Goal: Information Seeking & Learning: Understand process/instructions

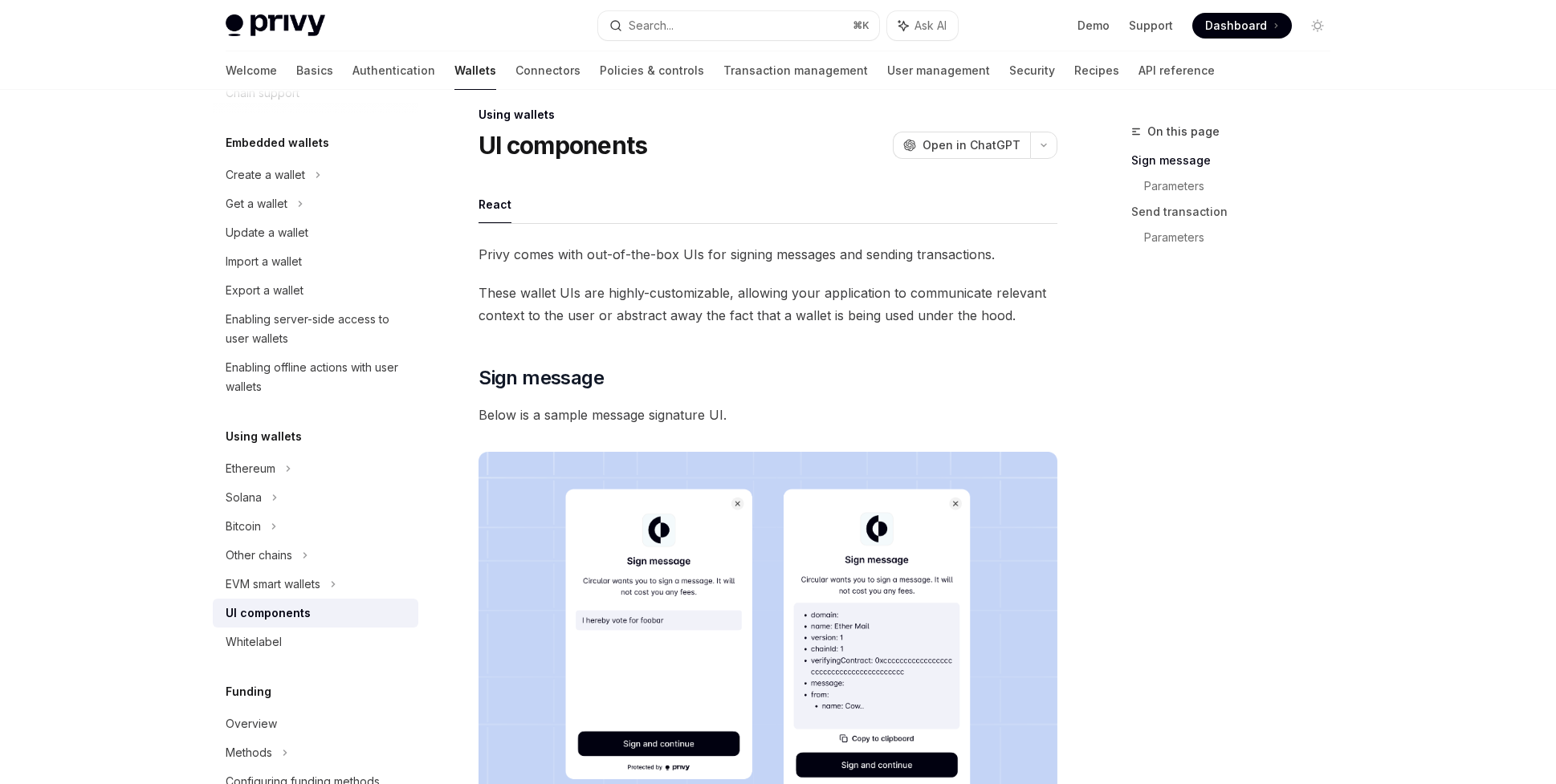
scroll to position [14, 0]
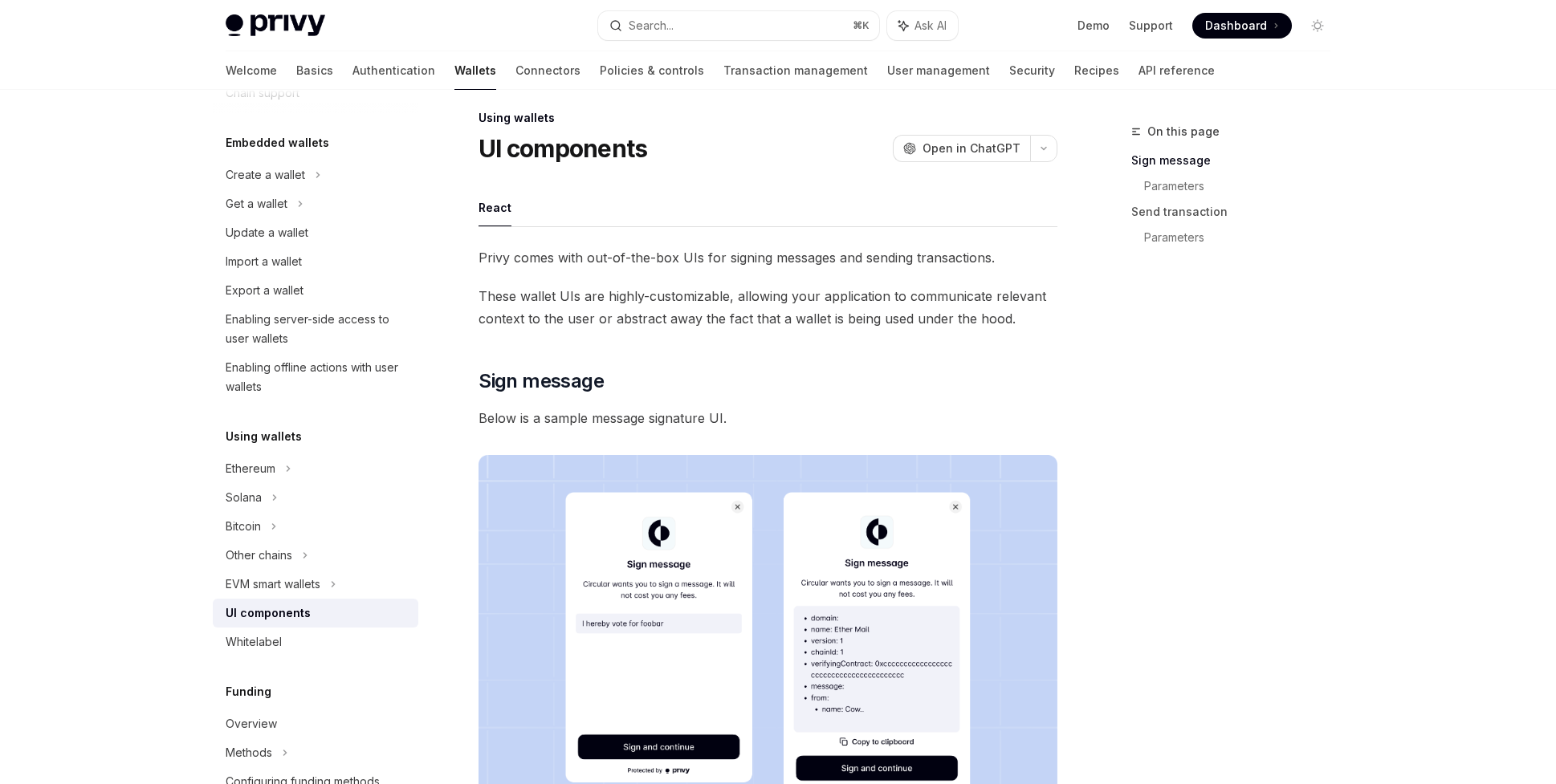
click at [717, 192] on ul "React" at bounding box center [767, 208] width 579 height 39
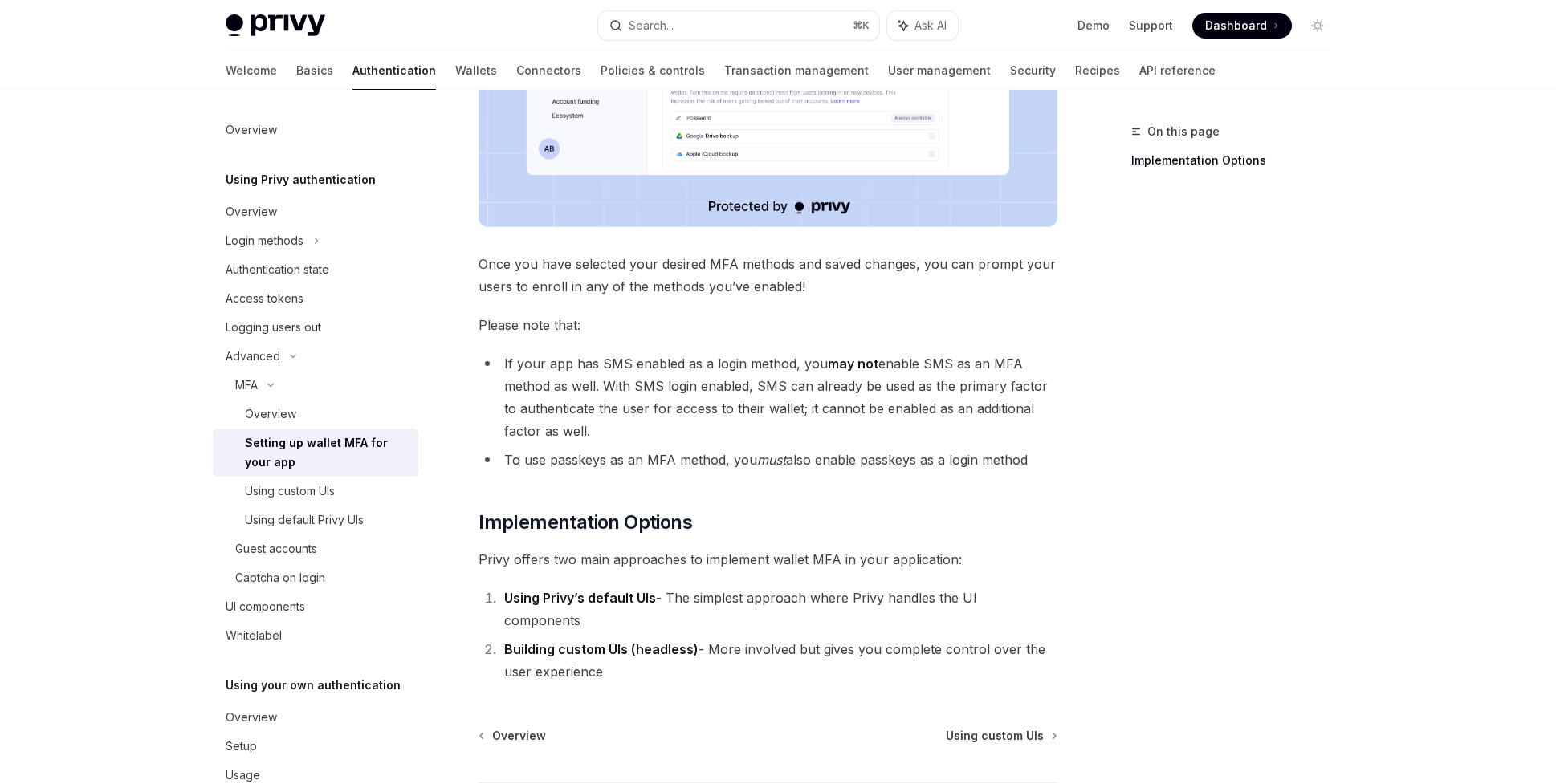
scroll to position [635, 0]
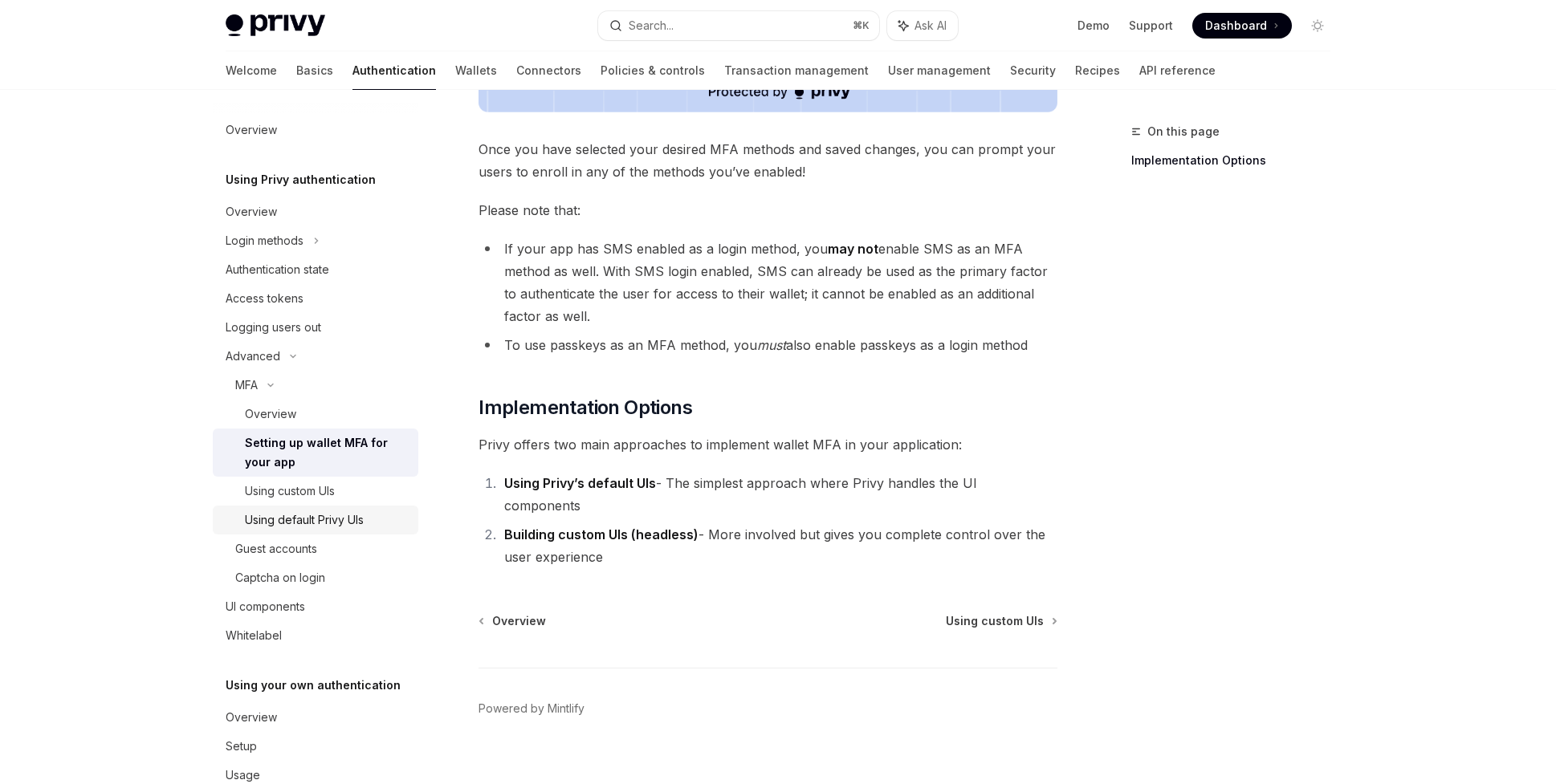
click at [331, 509] on link "Using default Privy UIs" at bounding box center [315, 520] width 205 height 29
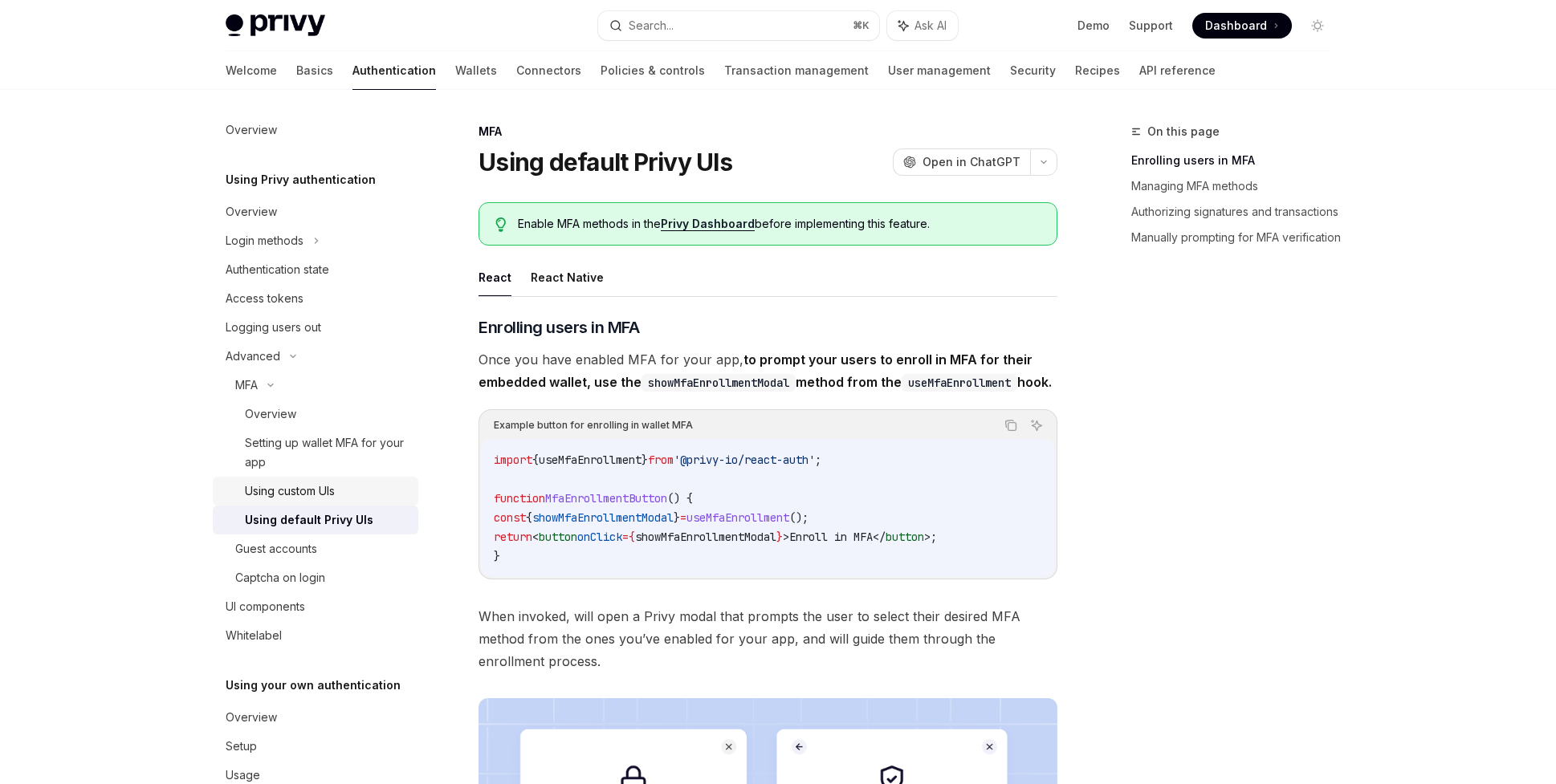
click at [330, 504] on link "Using custom UIs" at bounding box center [315, 491] width 205 height 29
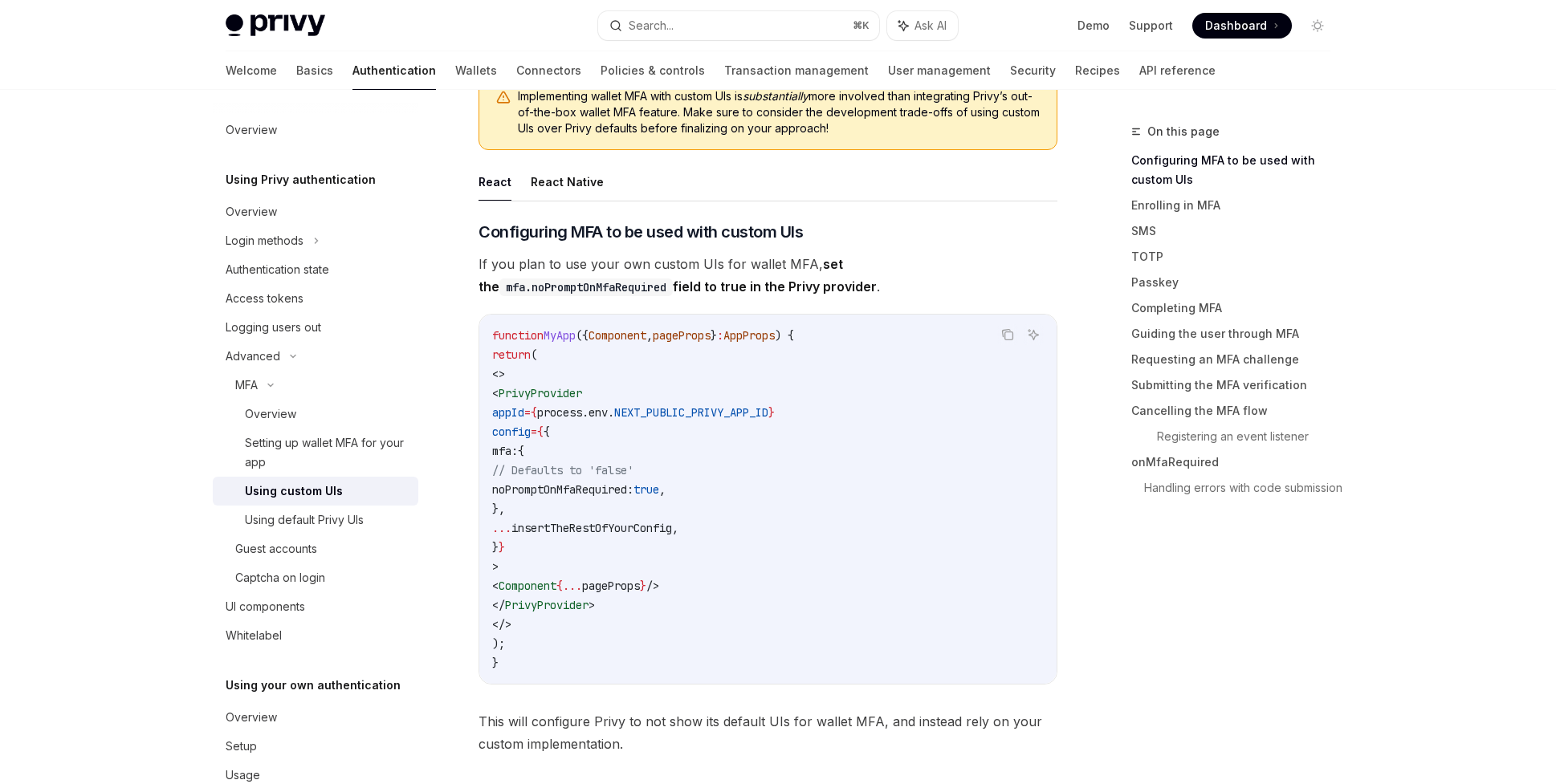
scroll to position [262, 0]
drag, startPoint x: 572, startPoint y: 492, endPoint x: 810, endPoint y: 492, distance: 238.0
click at [810, 492] on code "function MyApp ({ Component , pageProps } : AppProps ) { return ( <> < PrivyPro…" at bounding box center [768, 500] width 552 height 347
click at [545, 192] on button "React Native" at bounding box center [566, 183] width 73 height 38
type textarea "*"
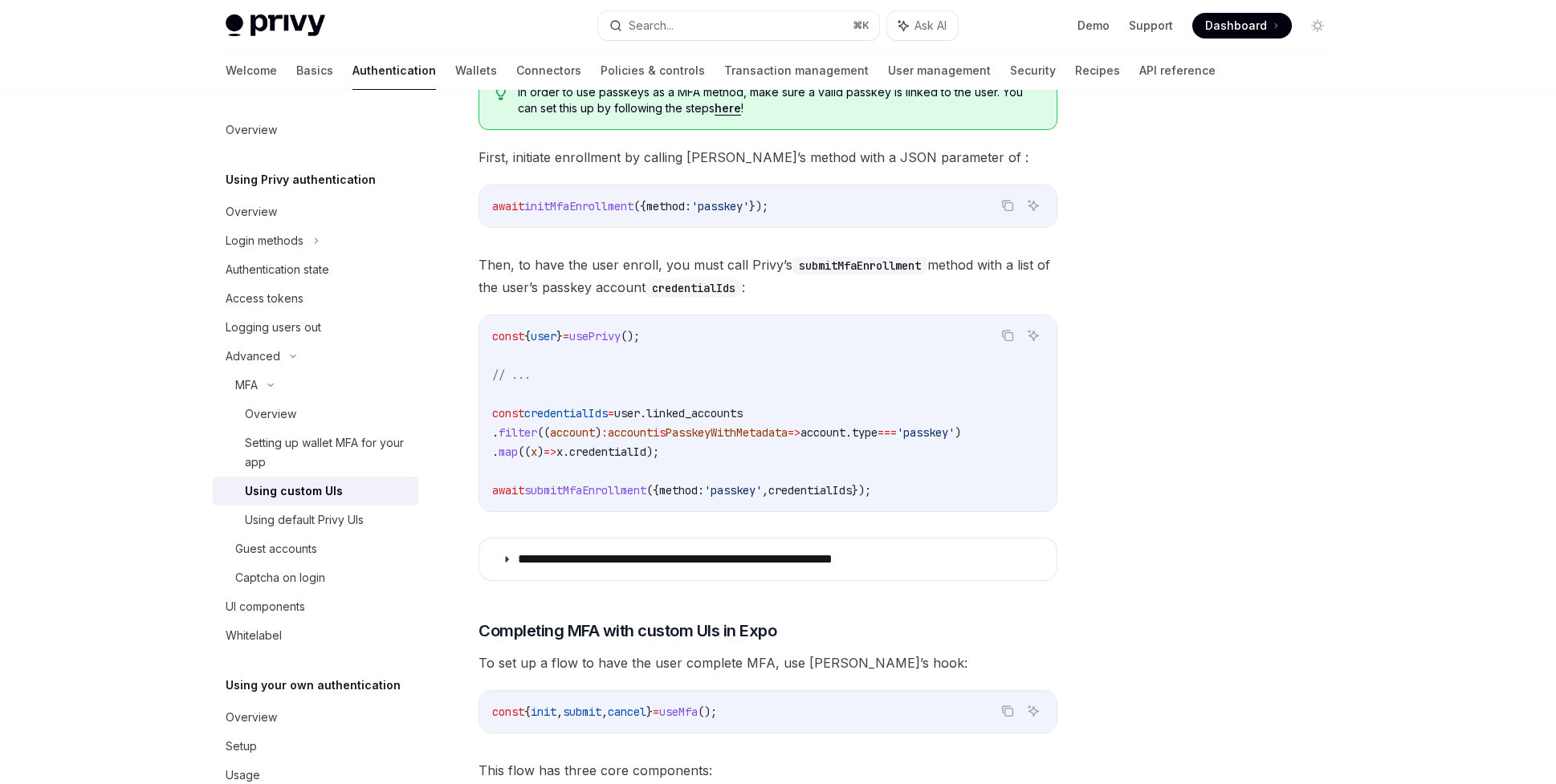
scroll to position [2145, 0]
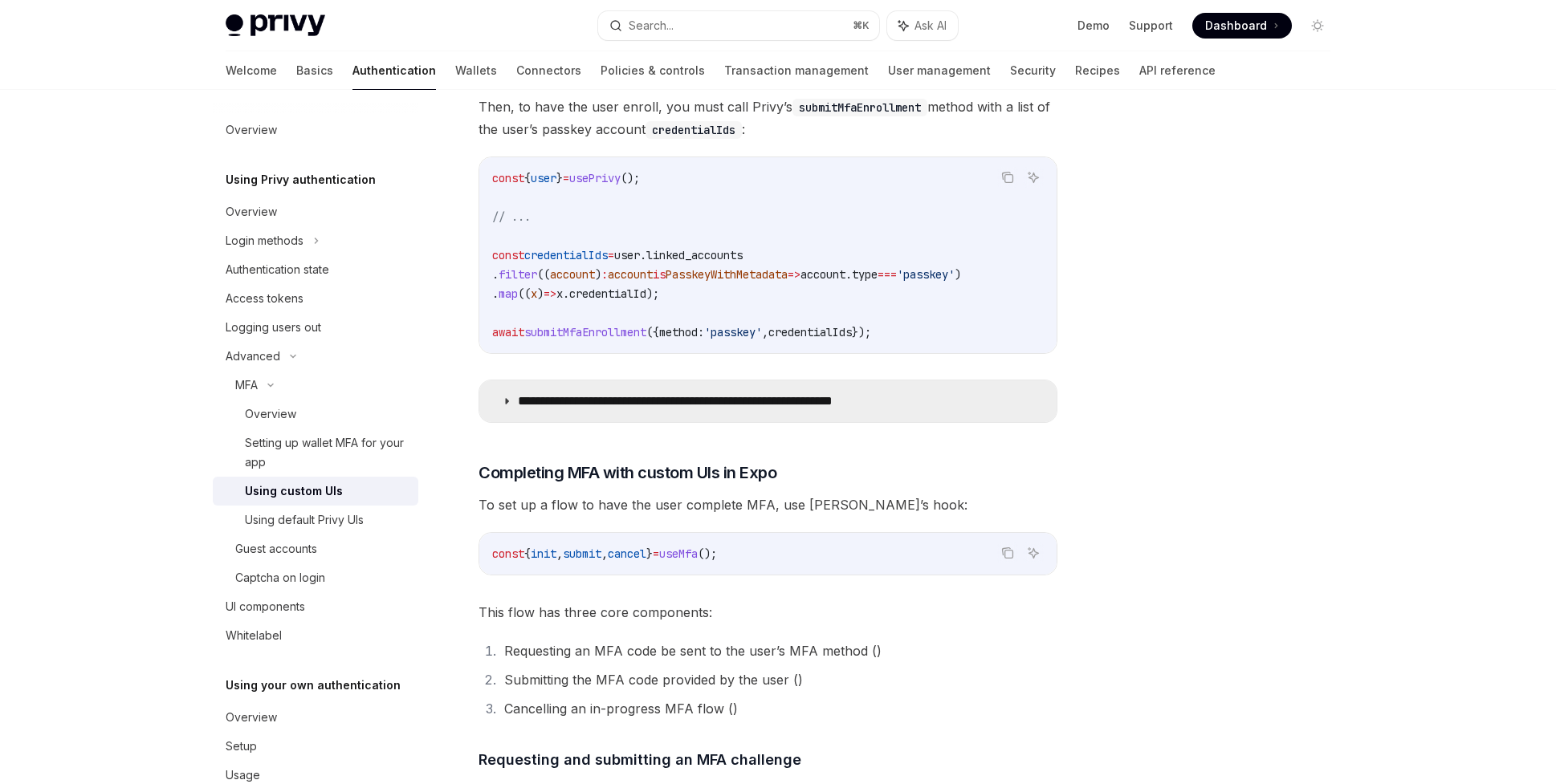
click at [522, 410] on p "**********" at bounding box center [726, 401] width 417 height 16
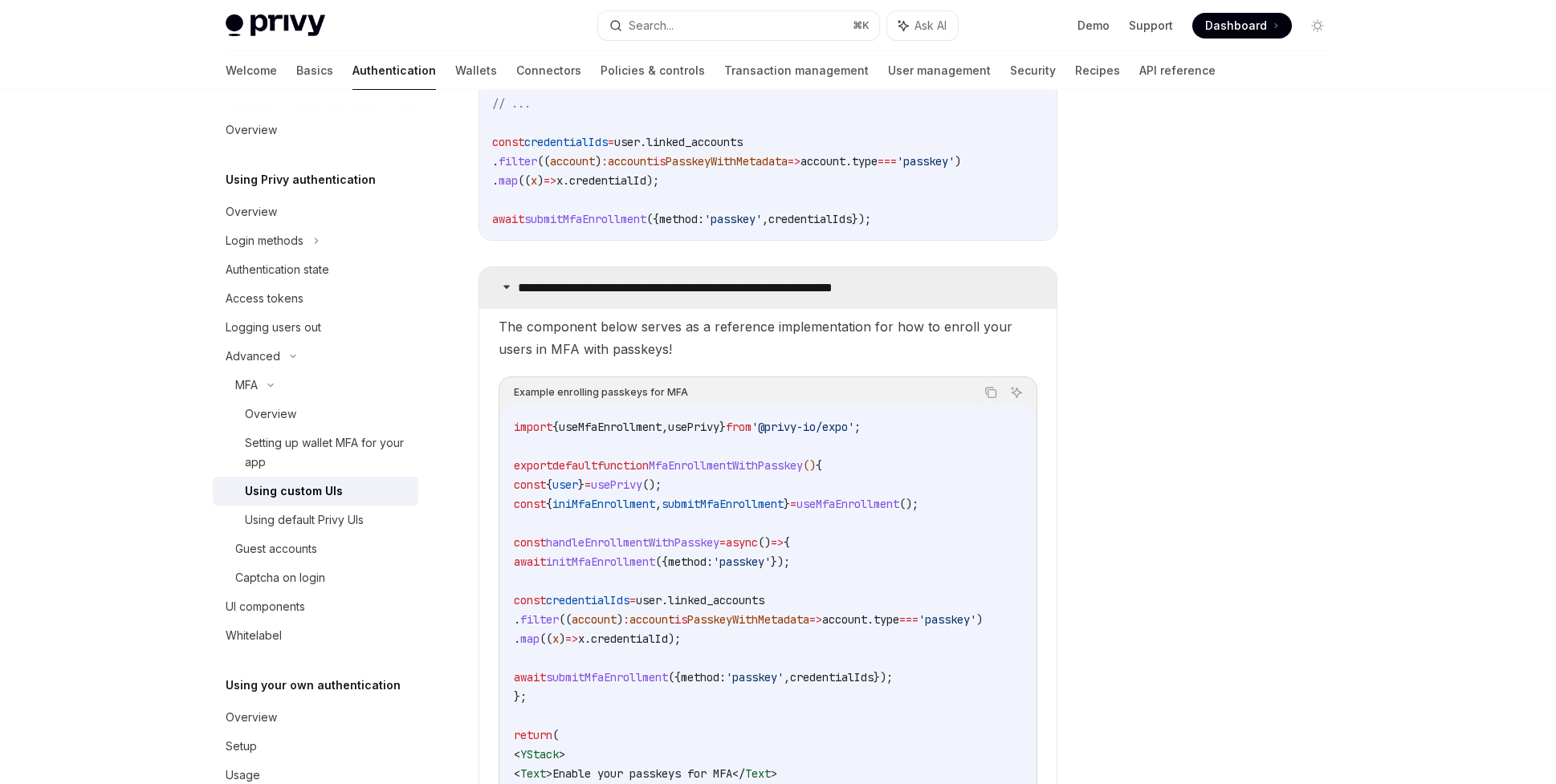
click at [530, 296] on p "**********" at bounding box center [726, 288] width 417 height 16
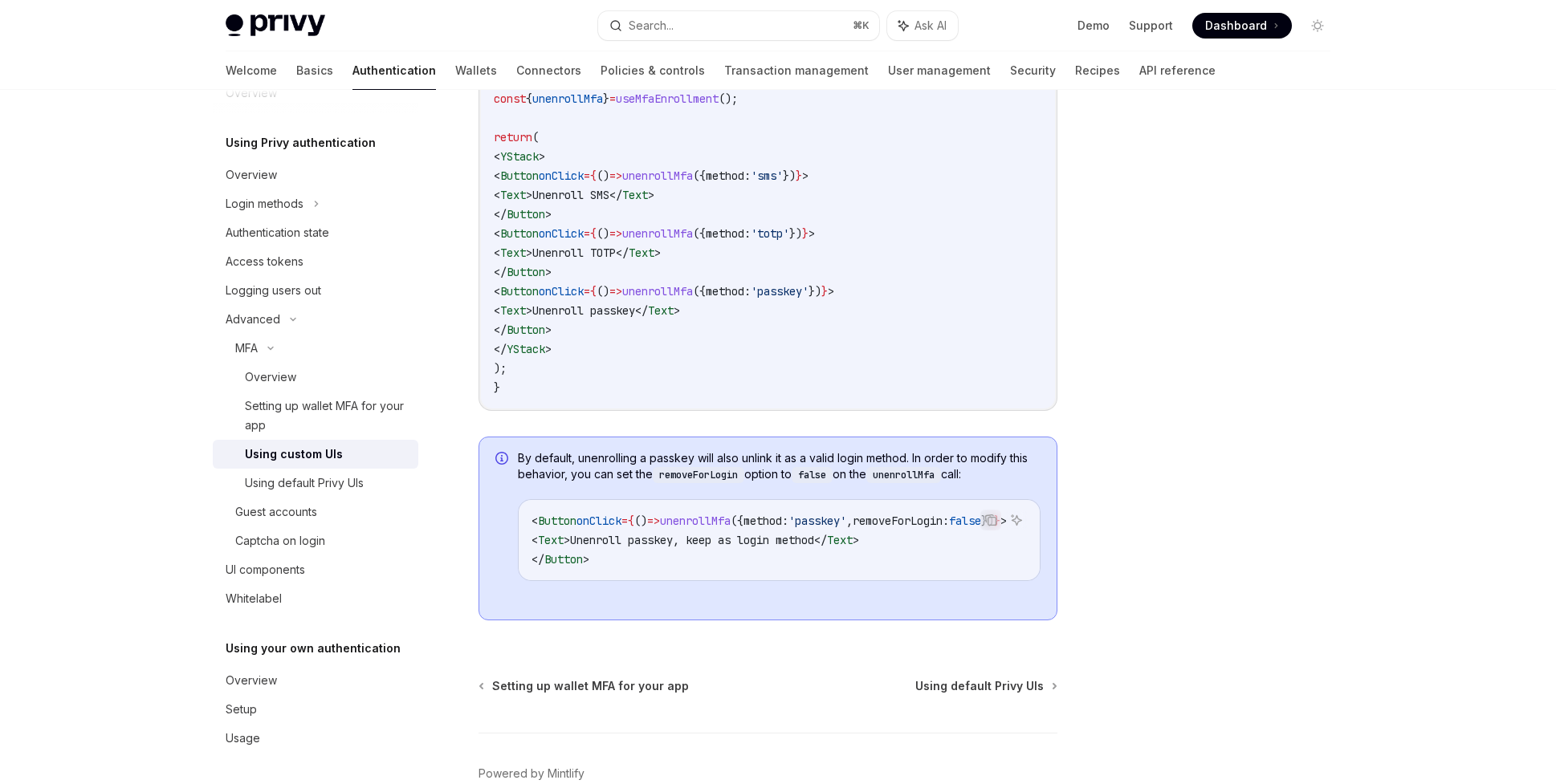
scroll to position [4347, 0]
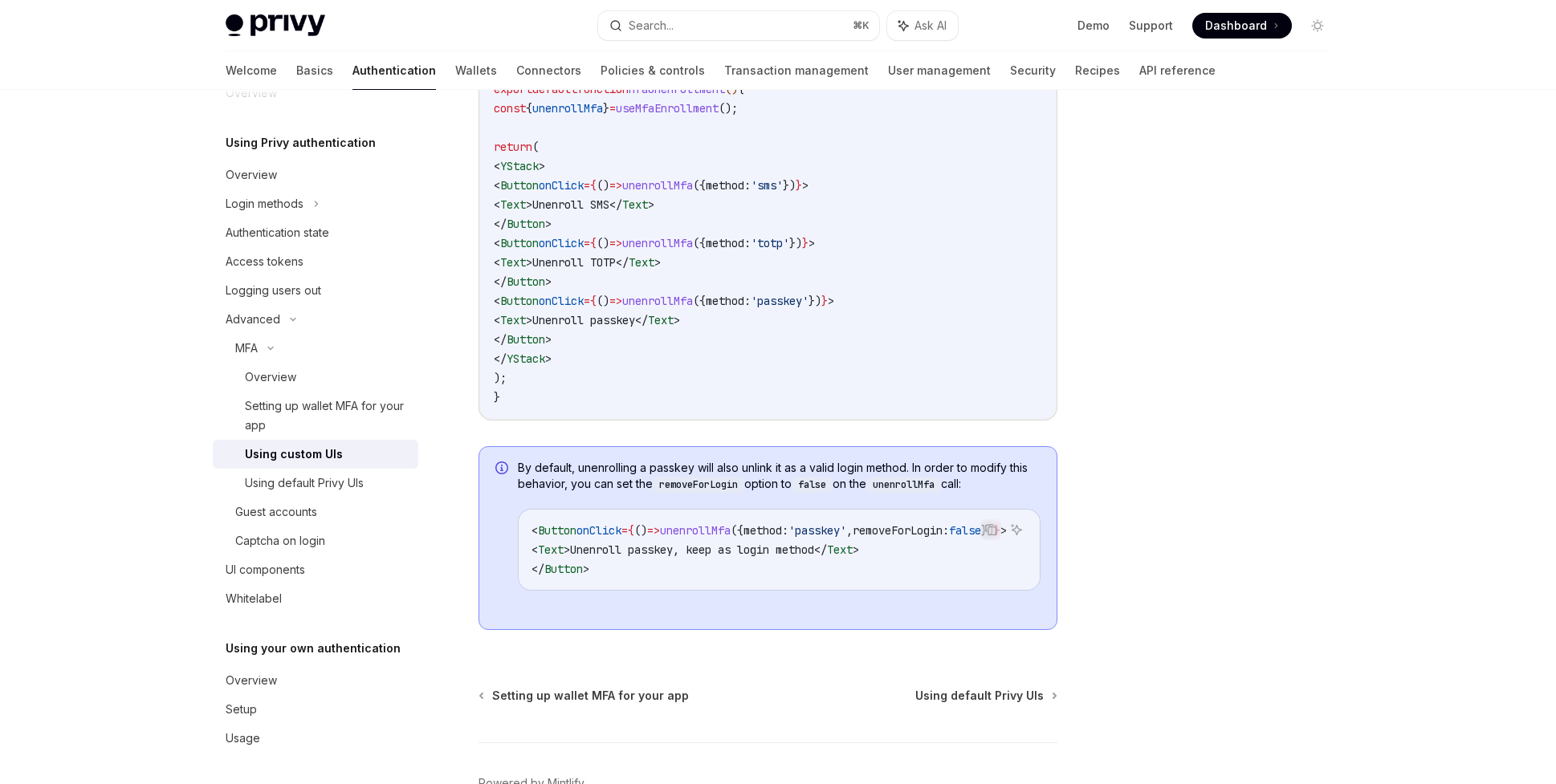
click at [716, 311] on code "import { useMfaEnrollment } from '@privy-io/expo' ; export default function Mfa…" at bounding box center [767, 223] width 548 height 366
click at [692, 308] on span "unenrollMfa" at bounding box center [657, 301] width 70 height 14
drag, startPoint x: 579, startPoint y: 486, endPoint x: 914, endPoint y: 502, distance: 335.4
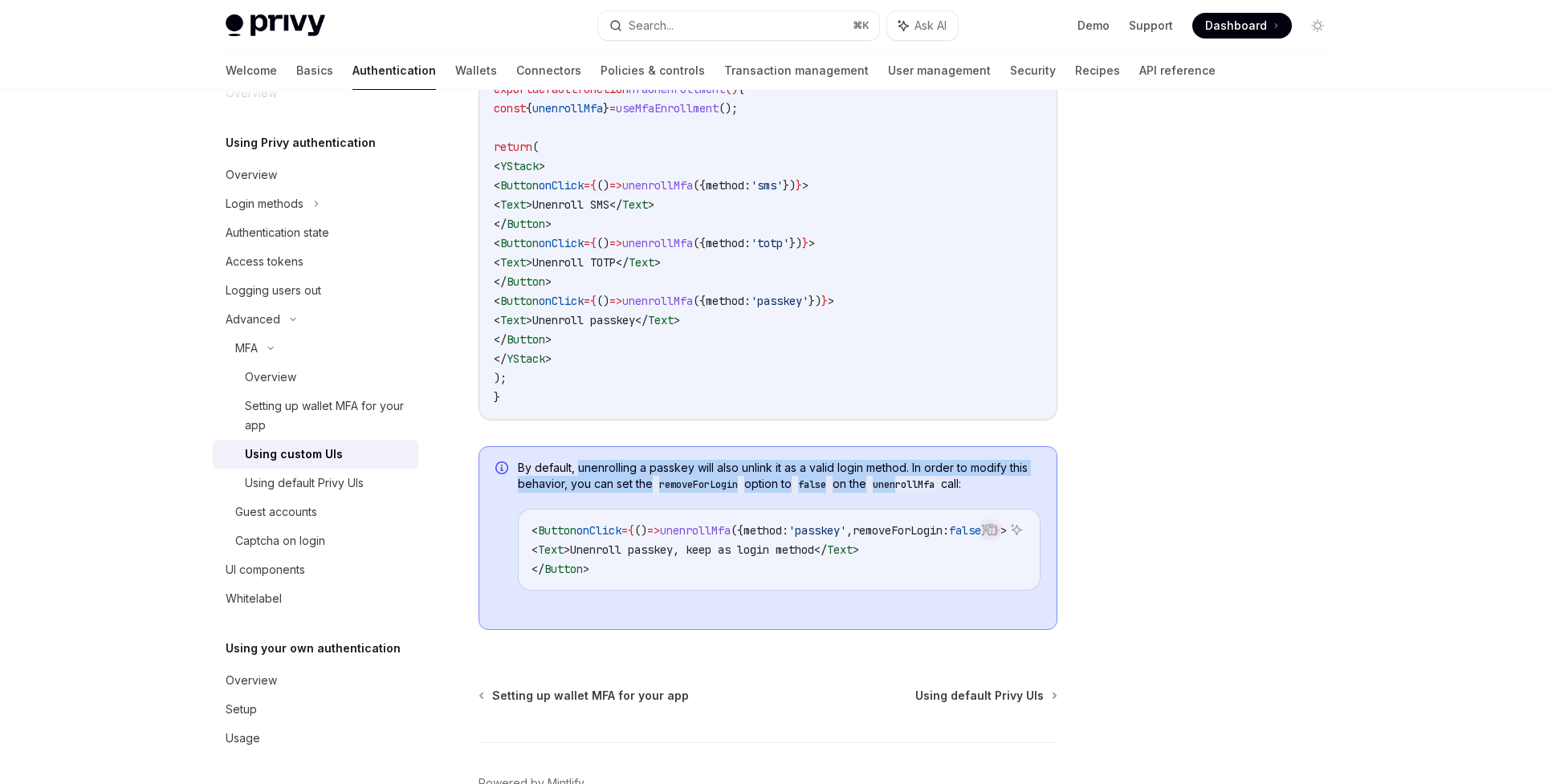
click at [915, 492] on span "By default, unenrolling a passkey will also unlink it as a valid login method. …" at bounding box center [779, 476] width 522 height 33
click at [914, 492] on code "unenrollMfa" at bounding box center [903, 485] width 75 height 16
drag, startPoint x: 930, startPoint y: 502, endPoint x: 692, endPoint y: 502, distance: 238.0
click at [698, 492] on span "By default, unenrolling a passkey will also unlink it as a valid login method. …" at bounding box center [779, 476] width 522 height 33
click at [692, 492] on code "removeForLogin" at bounding box center [699, 485] width 92 height 16
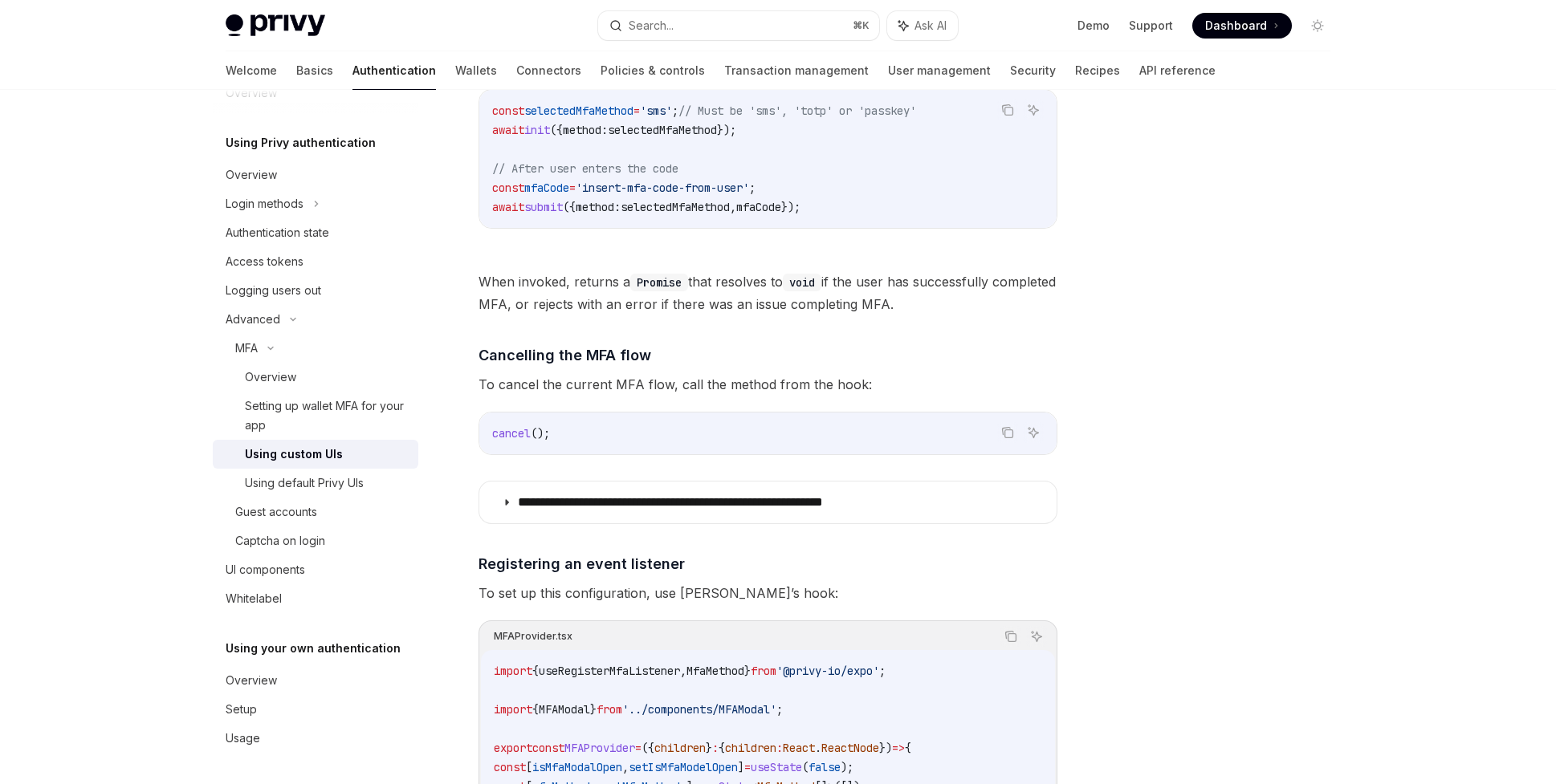
scroll to position [2202, 0]
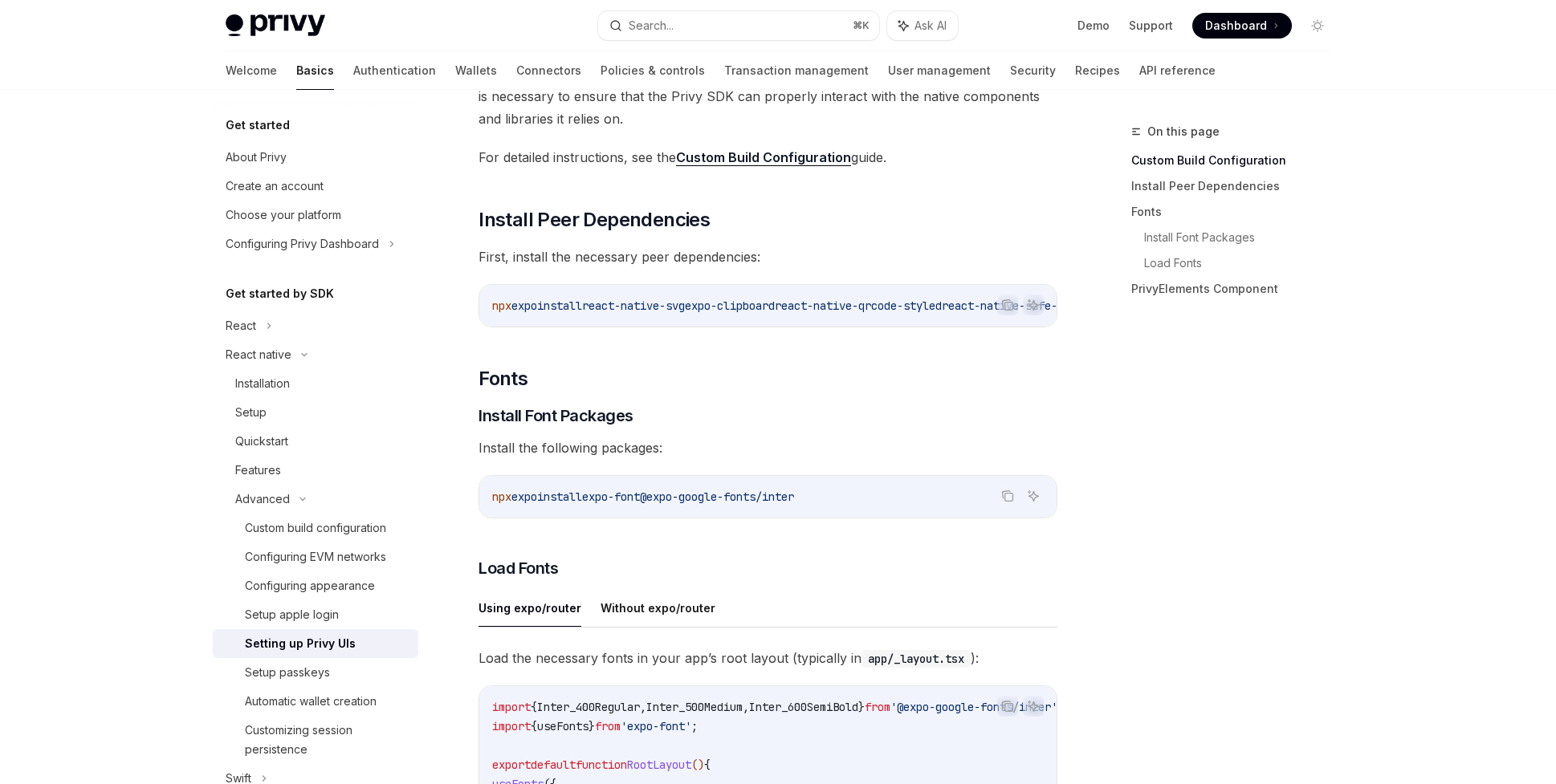
scroll to position [264, 0]
drag, startPoint x: 580, startPoint y: 320, endPoint x: 741, endPoint y: 317, distance: 161.0
click at [748, 319] on div "npx expo install react-native-svg expo-clipboard react-native-qrcode-styled rea…" at bounding box center [767, 303] width 577 height 41
drag, startPoint x: 741, startPoint y: 332, endPoint x: 901, endPoint y: 324, distance: 160.2
click at [905, 327] on div "Before integrating Privy’s default UIs into your app, you must first ensure the…" at bounding box center [767, 658] width 579 height 1441
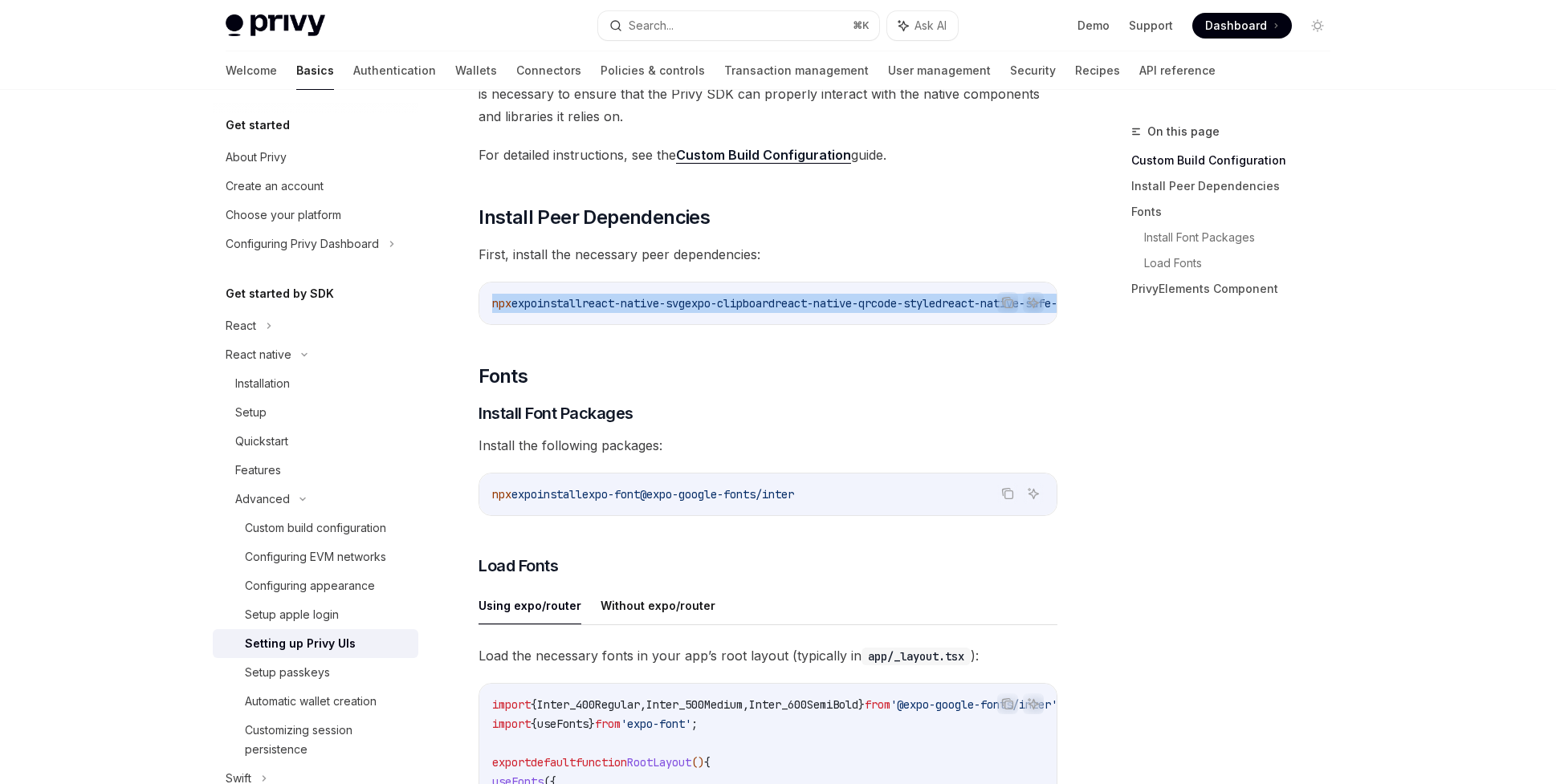
drag, startPoint x: 864, startPoint y: 331, endPoint x: 994, endPoint y: 325, distance: 130.1
click at [994, 325] on div "Before integrating Privy’s default UIs into your app, you must first ensure the…" at bounding box center [767, 658] width 579 height 1441
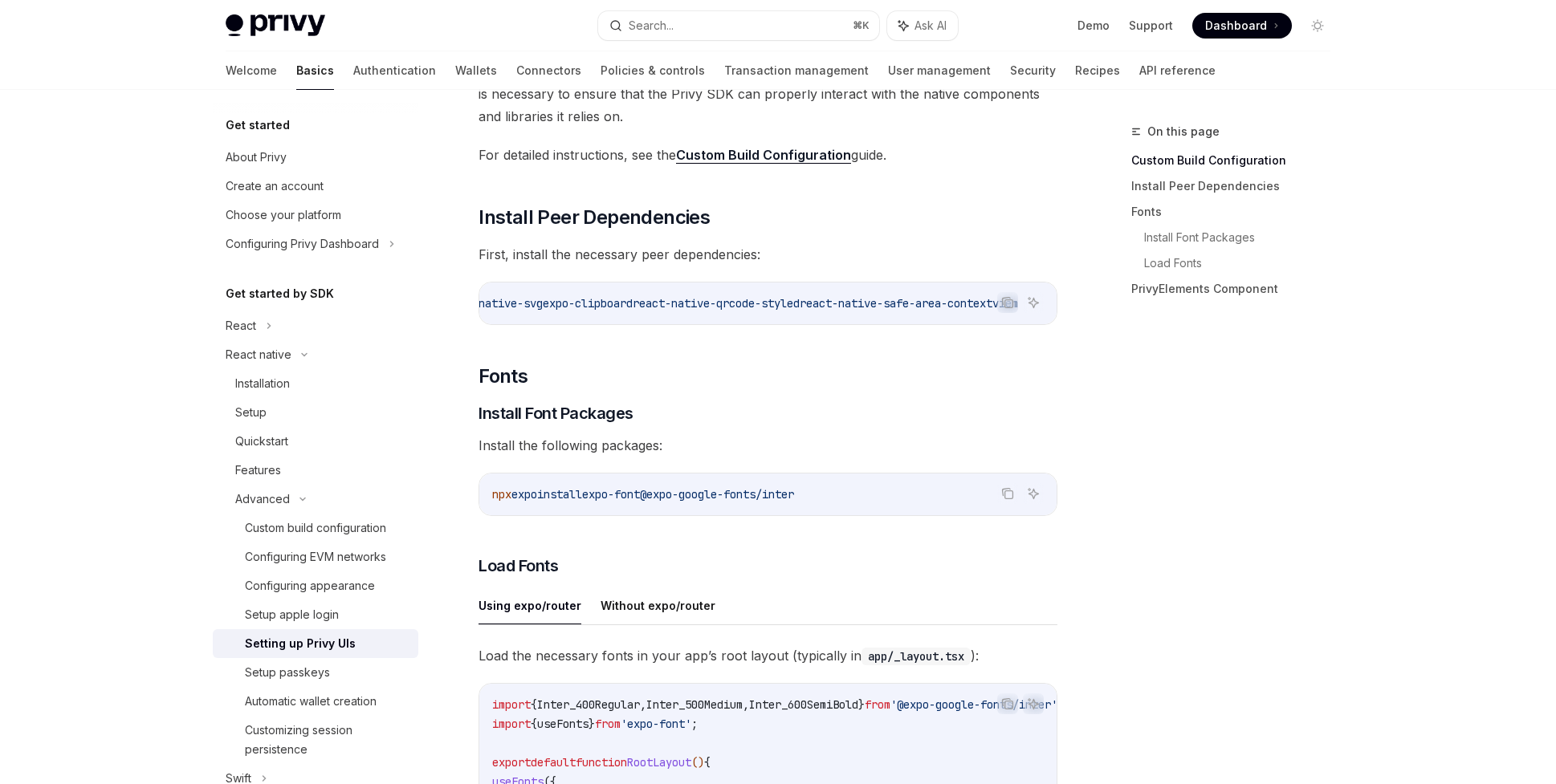
click at [849, 304] on span "react-native-safe-area-context" at bounding box center [896, 303] width 193 height 14
copy span "react-native-qrcode-styled"
drag, startPoint x: 752, startPoint y: 304, endPoint x: 927, endPoint y: 305, distance: 175.0
click at [927, 305] on span "npx expo install react-native-svg expo-clipboard react-native-qrcode-styled rea…" at bounding box center [755, 303] width 668 height 14
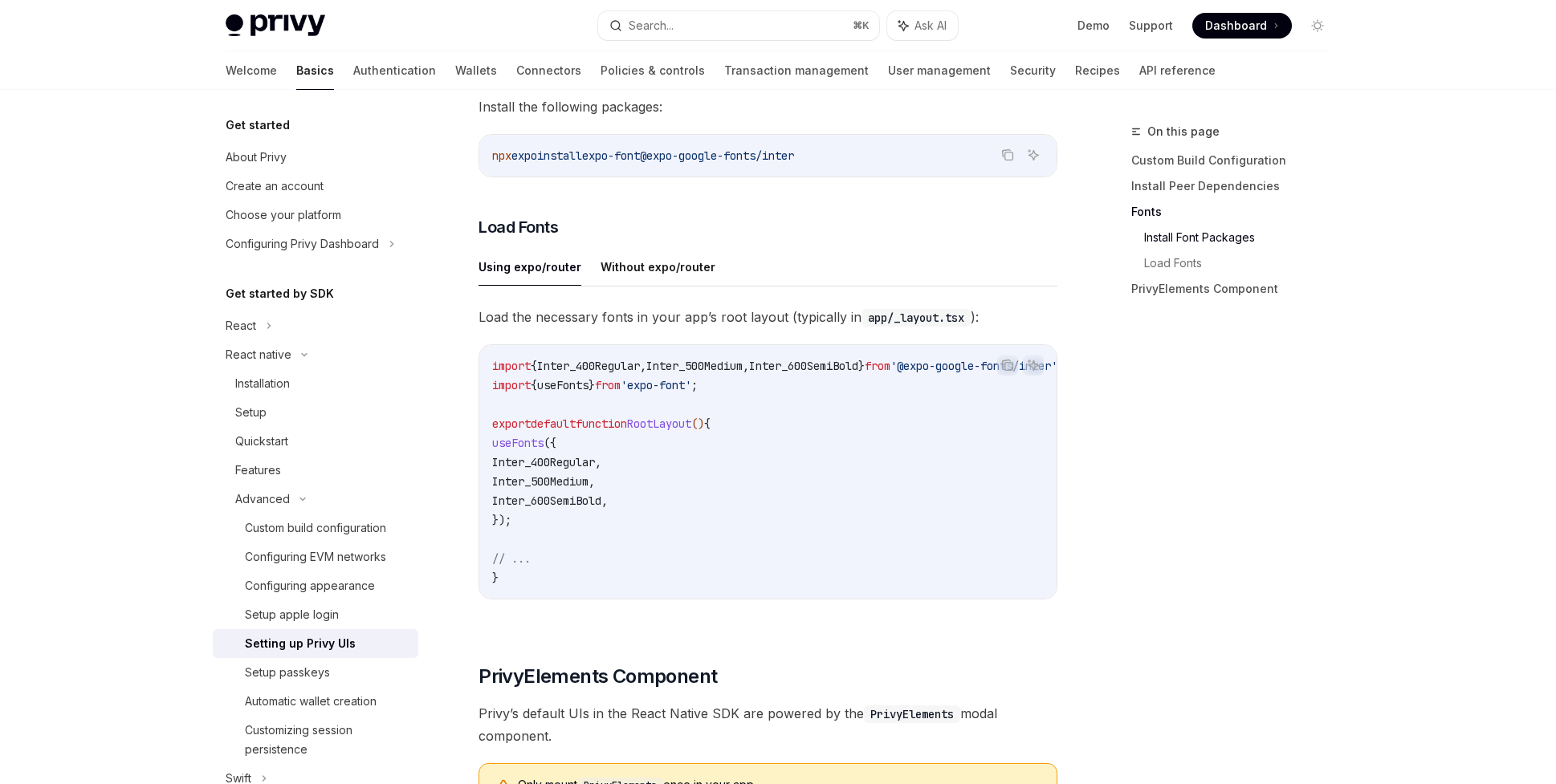
scroll to position [611, 0]
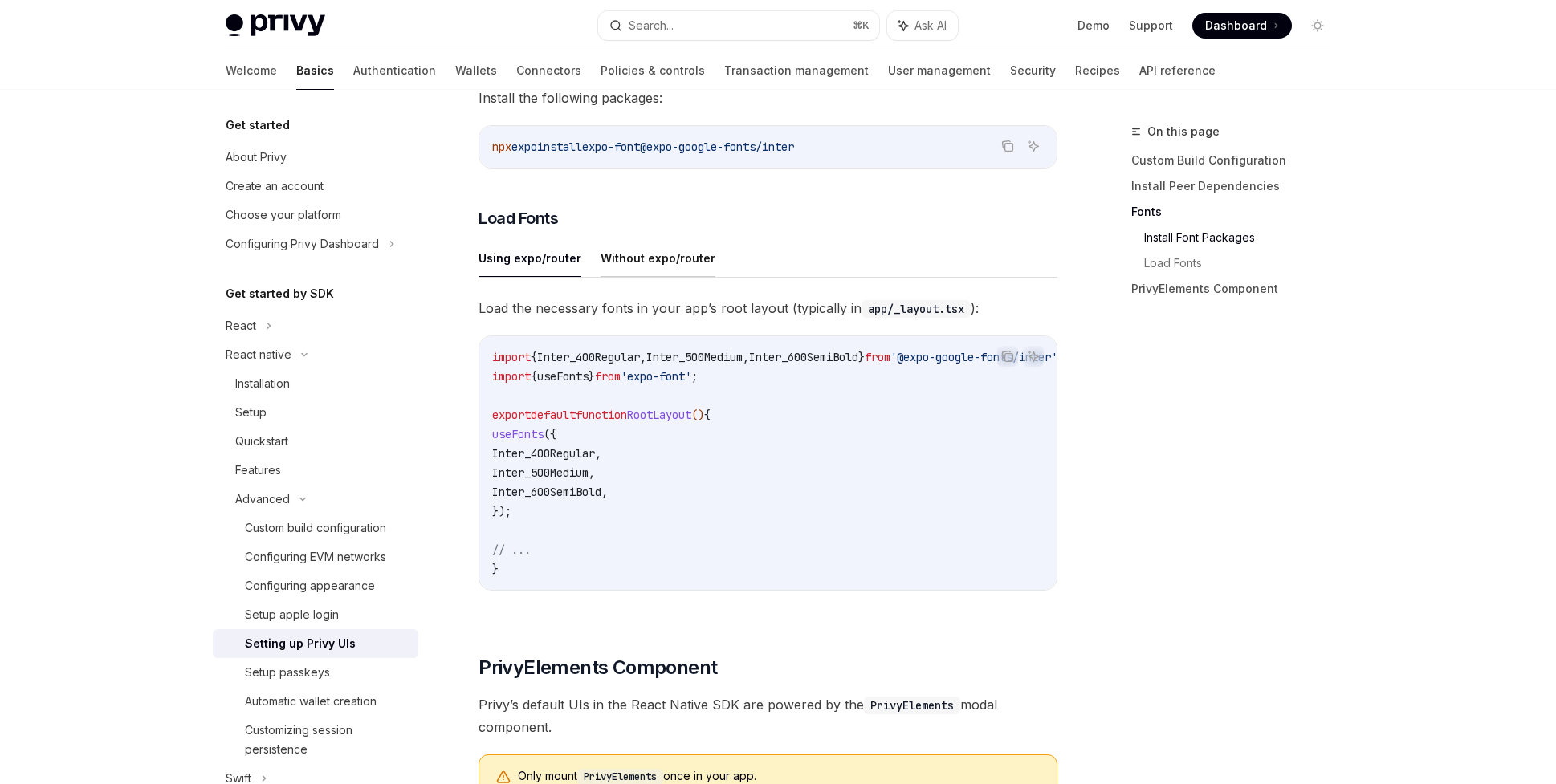
click at [674, 266] on button "Without expo/router" at bounding box center [658, 258] width 115 height 38
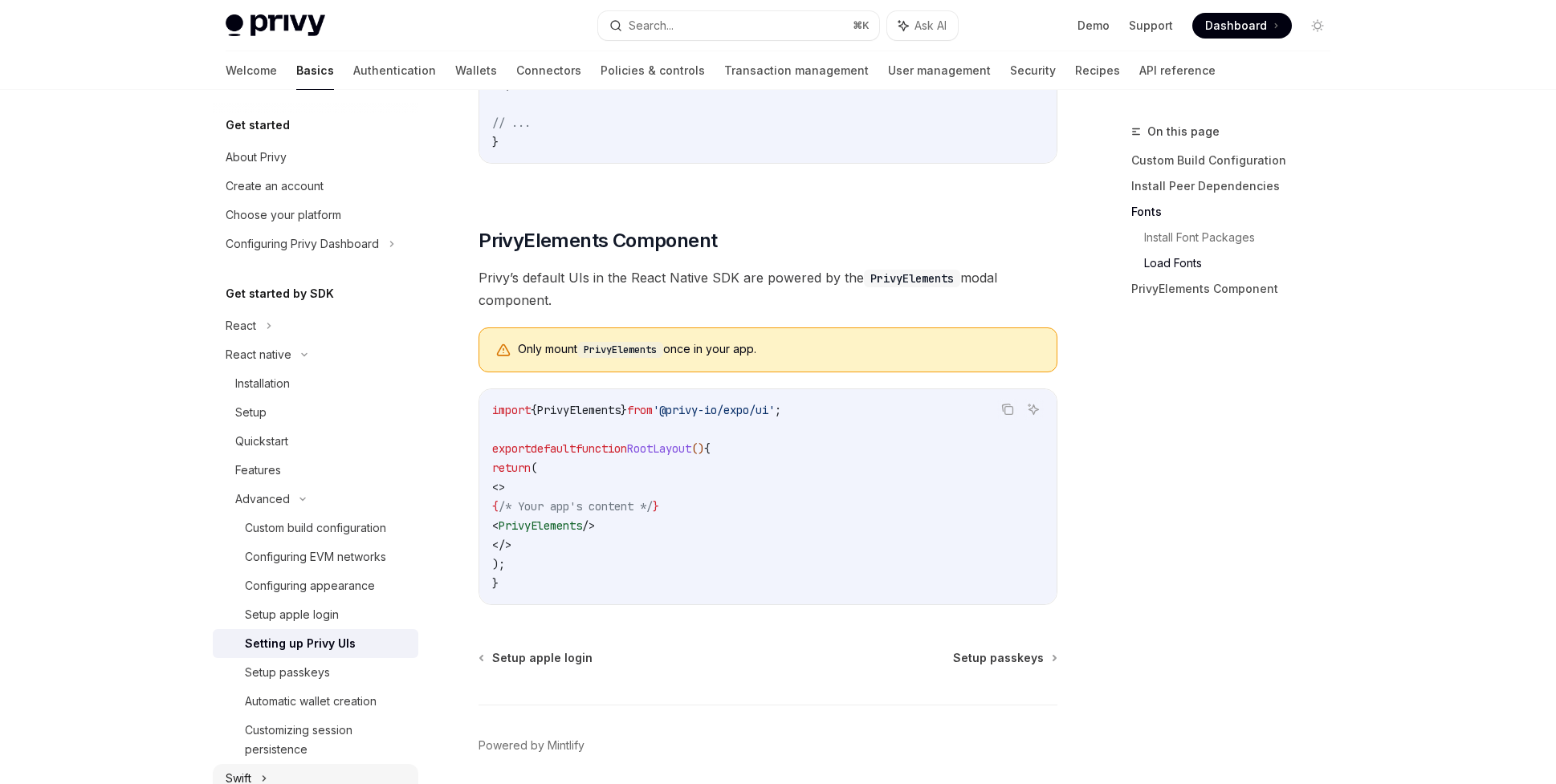
scroll to position [1111, 0]
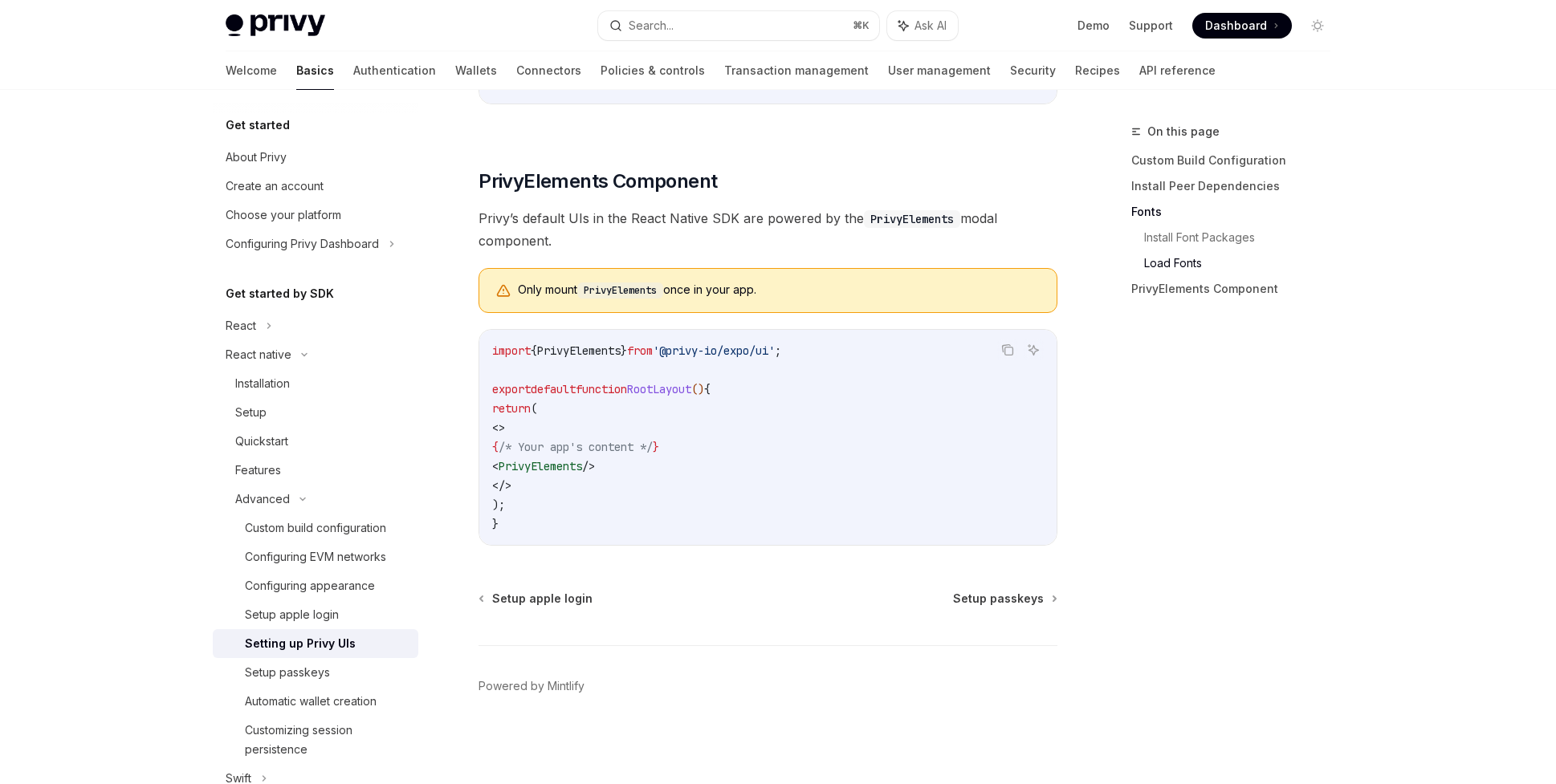
drag, startPoint x: 759, startPoint y: 466, endPoint x: 531, endPoint y: 463, distance: 228.0
click at [531, 463] on code "import { PrivyElements } from '@privy-io/expo/ui' ; export default function Roo…" at bounding box center [768, 437] width 552 height 193
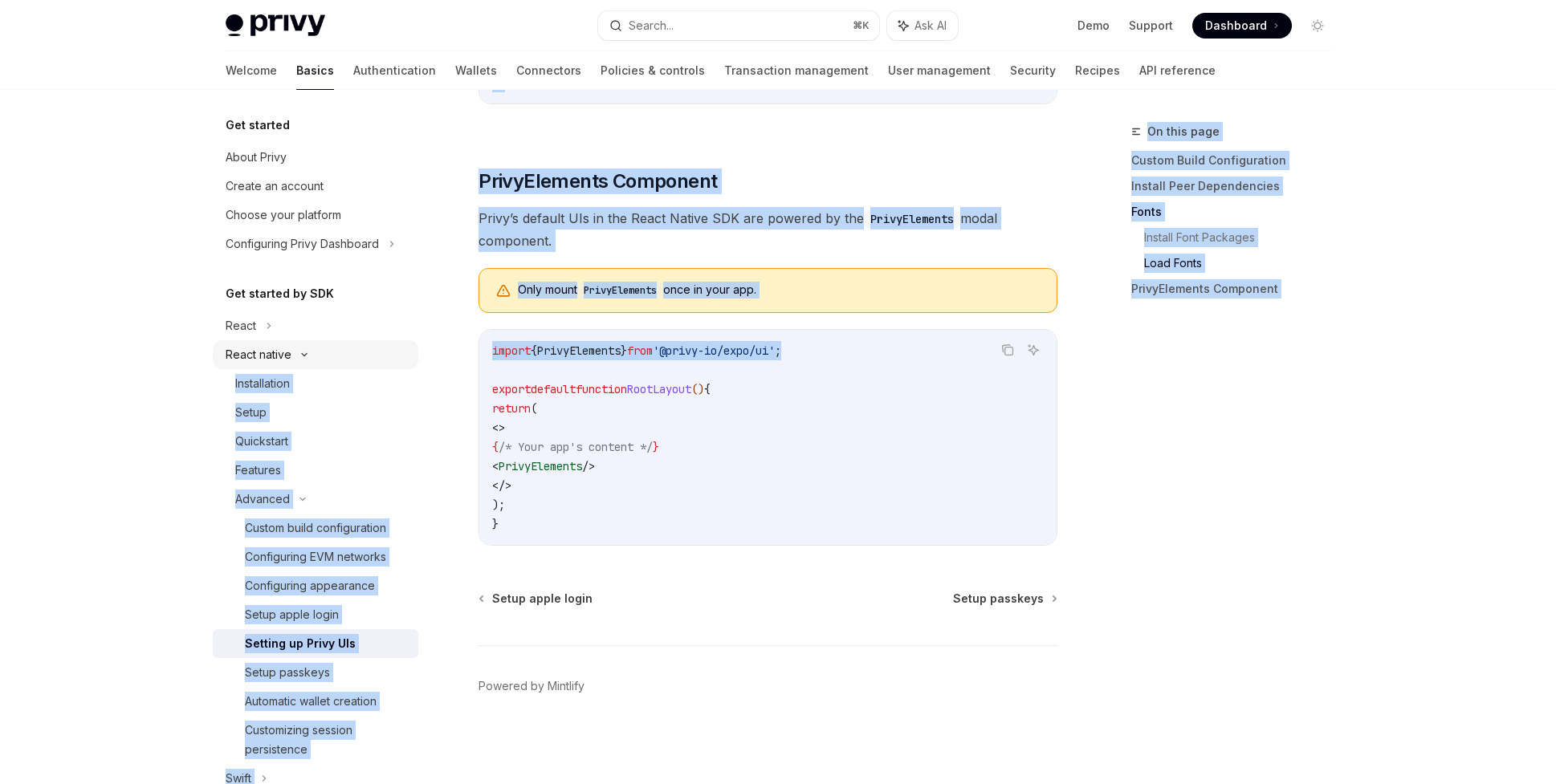
drag, startPoint x: 841, startPoint y: 348, endPoint x: 373, endPoint y: 347, distance: 468.0
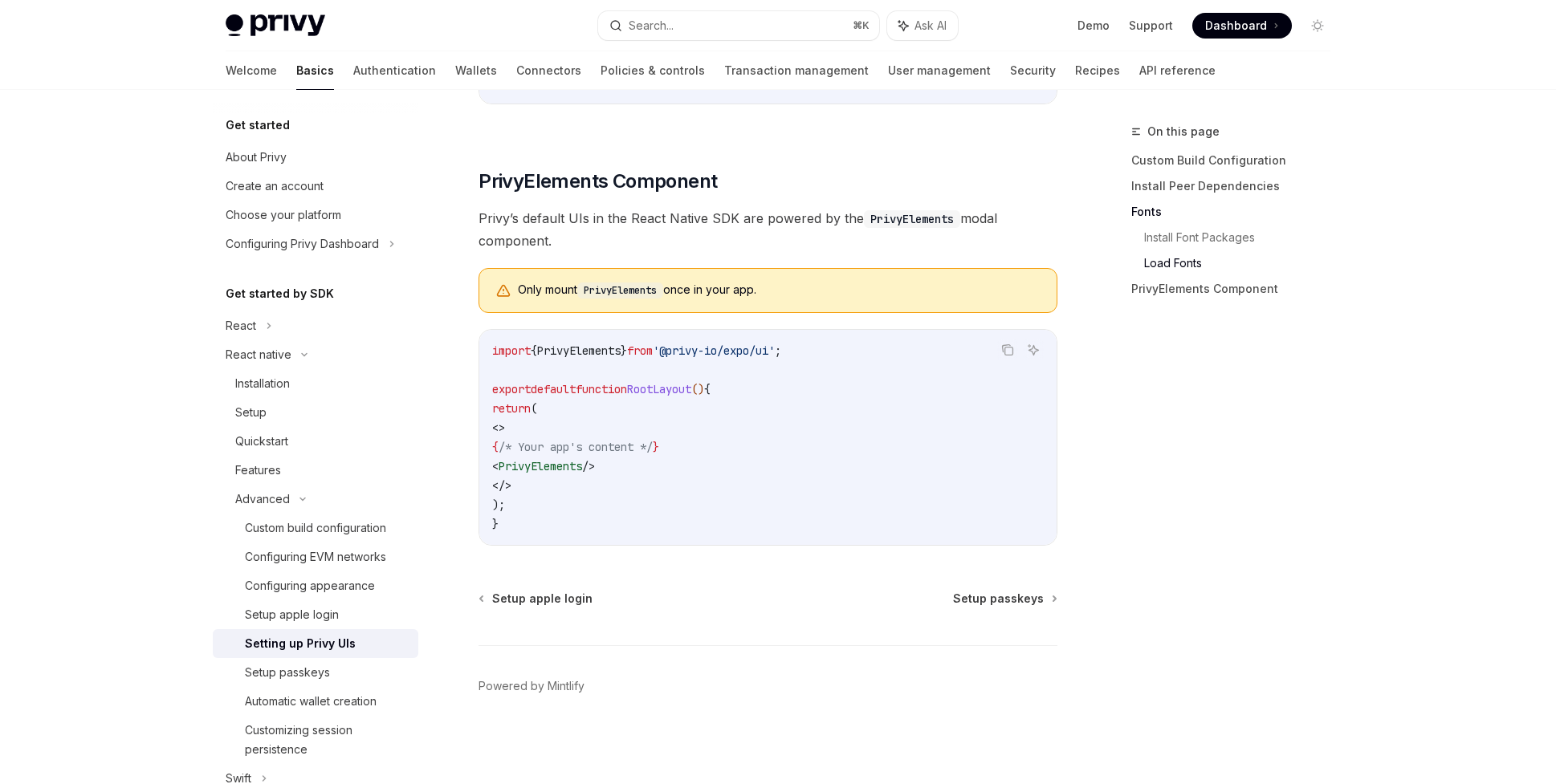
click at [659, 358] on code "import { PrivyElements } from '@privy-io/expo/ui' ; export default function Roo…" at bounding box center [768, 437] width 552 height 193
drag, startPoint x: 844, startPoint y: 346, endPoint x: 478, endPoint y: 351, distance: 366.0
copy span "import { PrivyElements } from '@privy-io/expo/ui' ;"
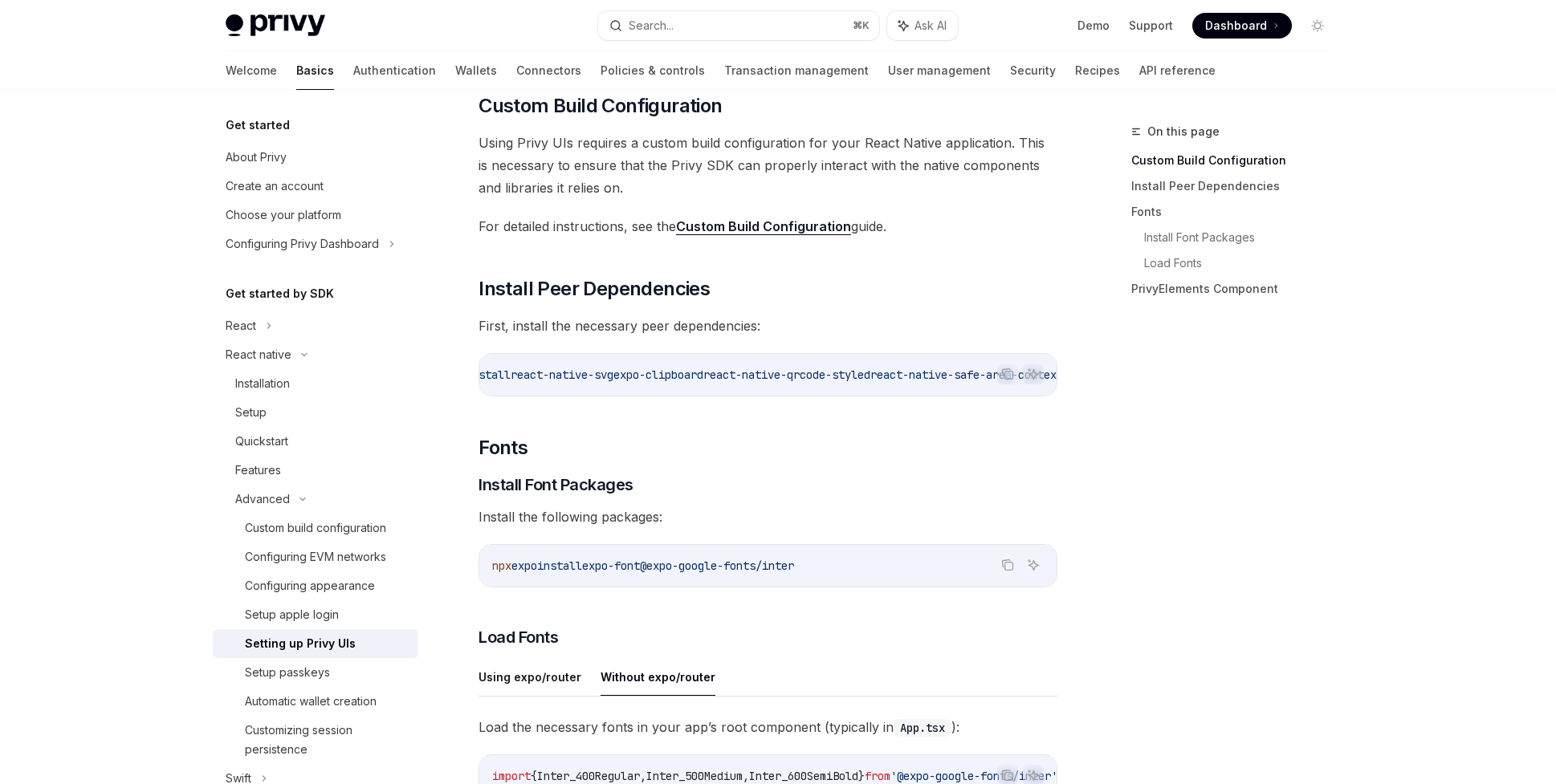
scroll to position [186, 0]
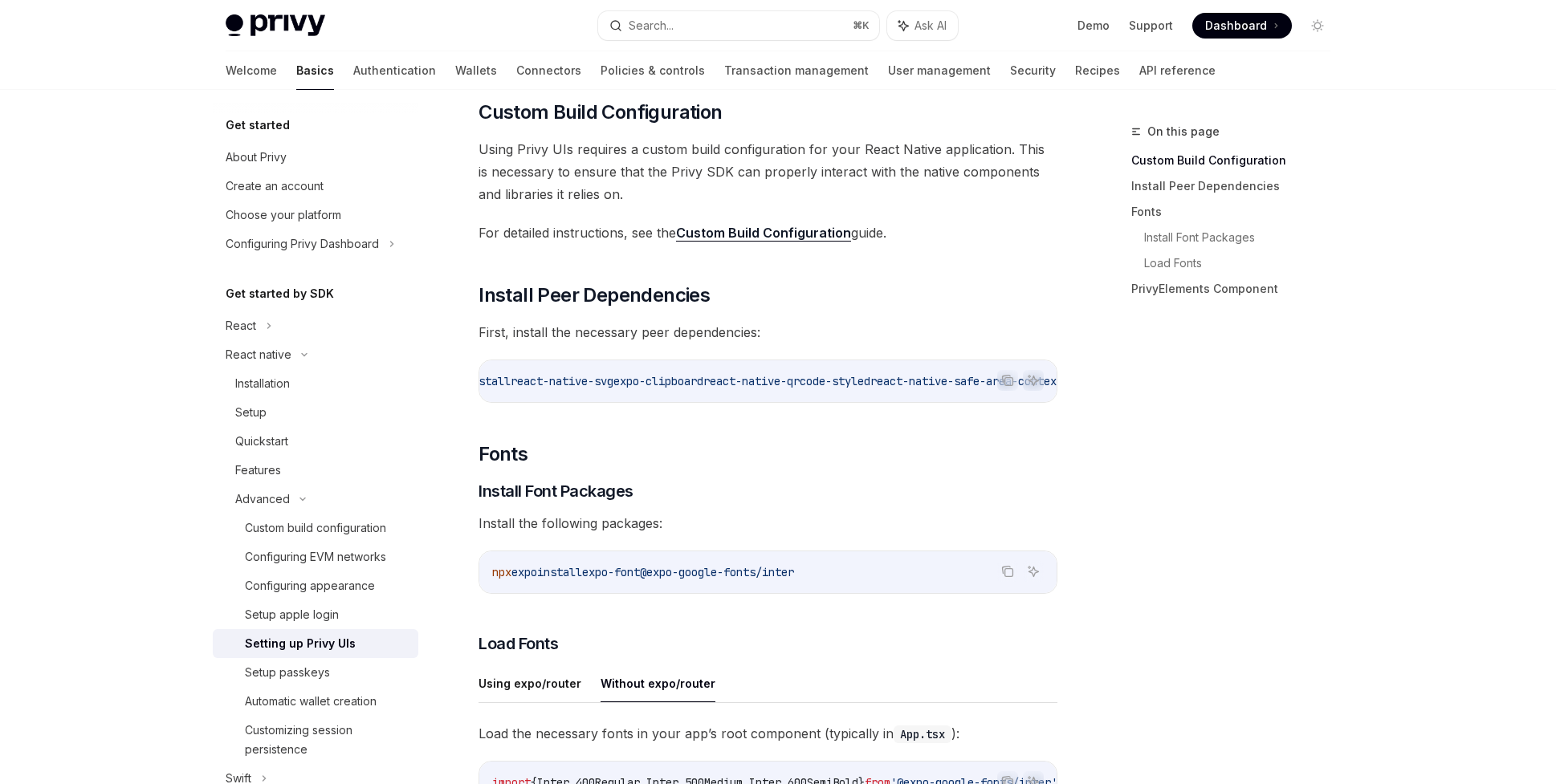
drag, startPoint x: 754, startPoint y: 382, endPoint x: 930, endPoint y: 382, distance: 176.0
click at [930, 382] on span "npx expo install react-native-svg expo-clipboard react-native-qrcode-styled rea…" at bounding box center [755, 382] width 668 height 14
copy span "react-native-qrcode-styled"
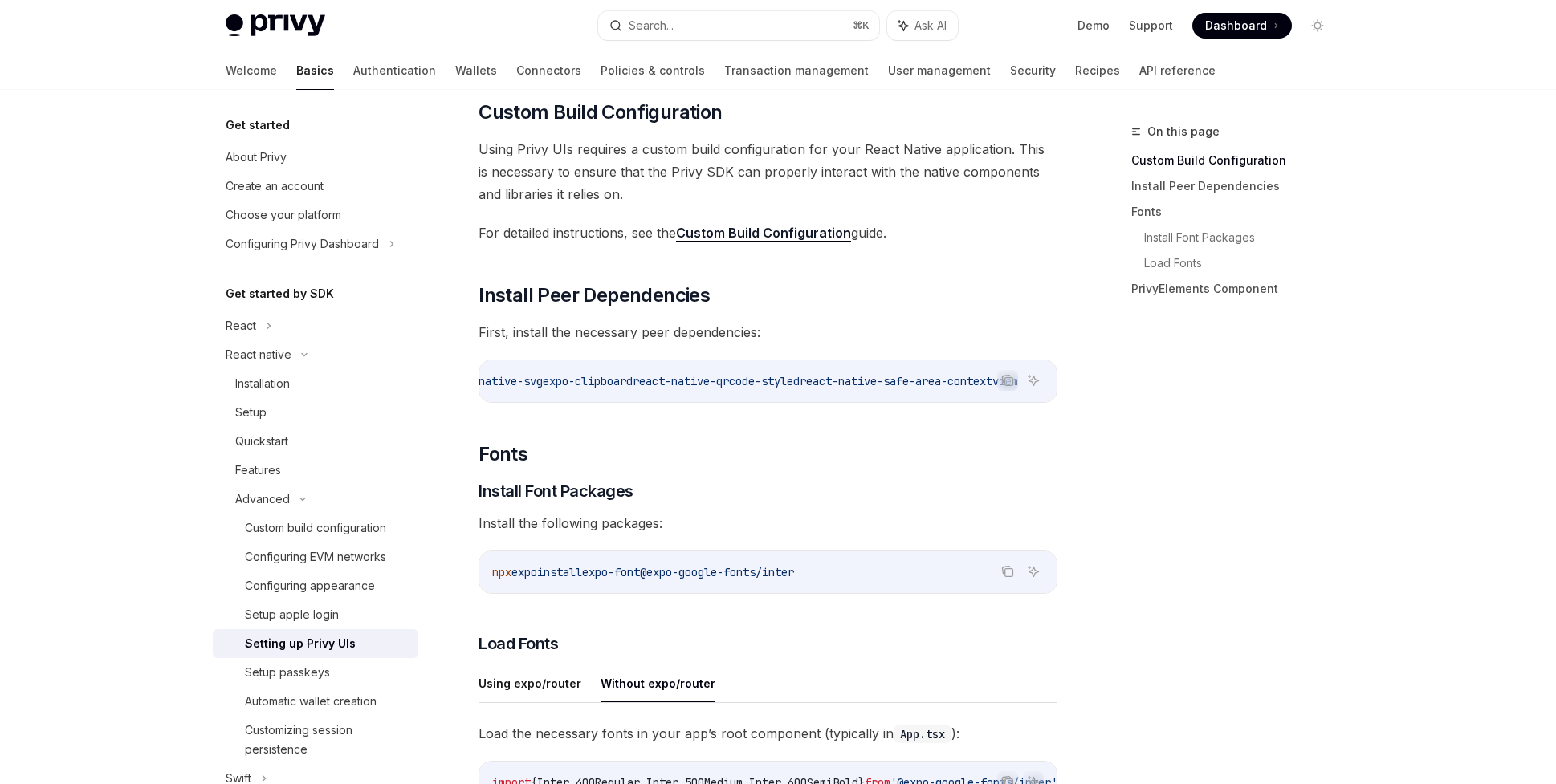
drag, startPoint x: 783, startPoint y: 382, endPoint x: 983, endPoint y: 387, distance: 200.1
click at [983, 387] on span "react-native-safe-area-context" at bounding box center [896, 382] width 193 height 14
copy span "react-native-safe-area-context"
click at [683, 578] on span "@expo-google-fonts/inter" at bounding box center [717, 572] width 154 height 14
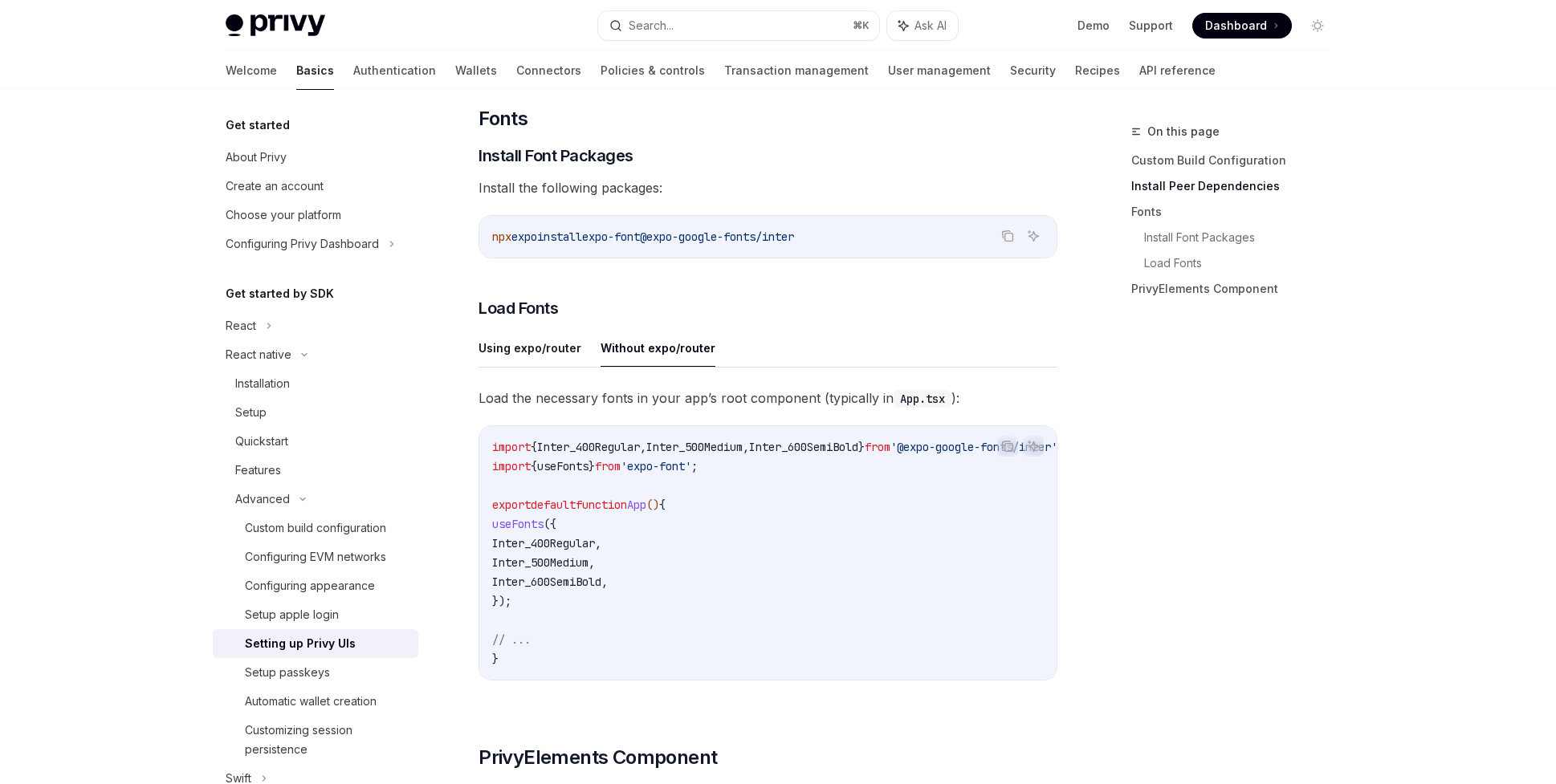
scroll to position [522, 0]
drag, startPoint x: 836, startPoint y: 247, endPoint x: 426, endPoint y: 247, distance: 410.0
click at [426, 247] on div "Get started About Privy Create an account Choose your platform Configuring Priv…" at bounding box center [778, 463] width 1181 height 1792
click at [640, 266] on div "Before integrating Privy’s default UIs into your app, you must first ensure the…" at bounding box center [767, 400] width 579 height 1441
drag, startPoint x: 864, startPoint y: 238, endPoint x: 521, endPoint y: 238, distance: 343.0
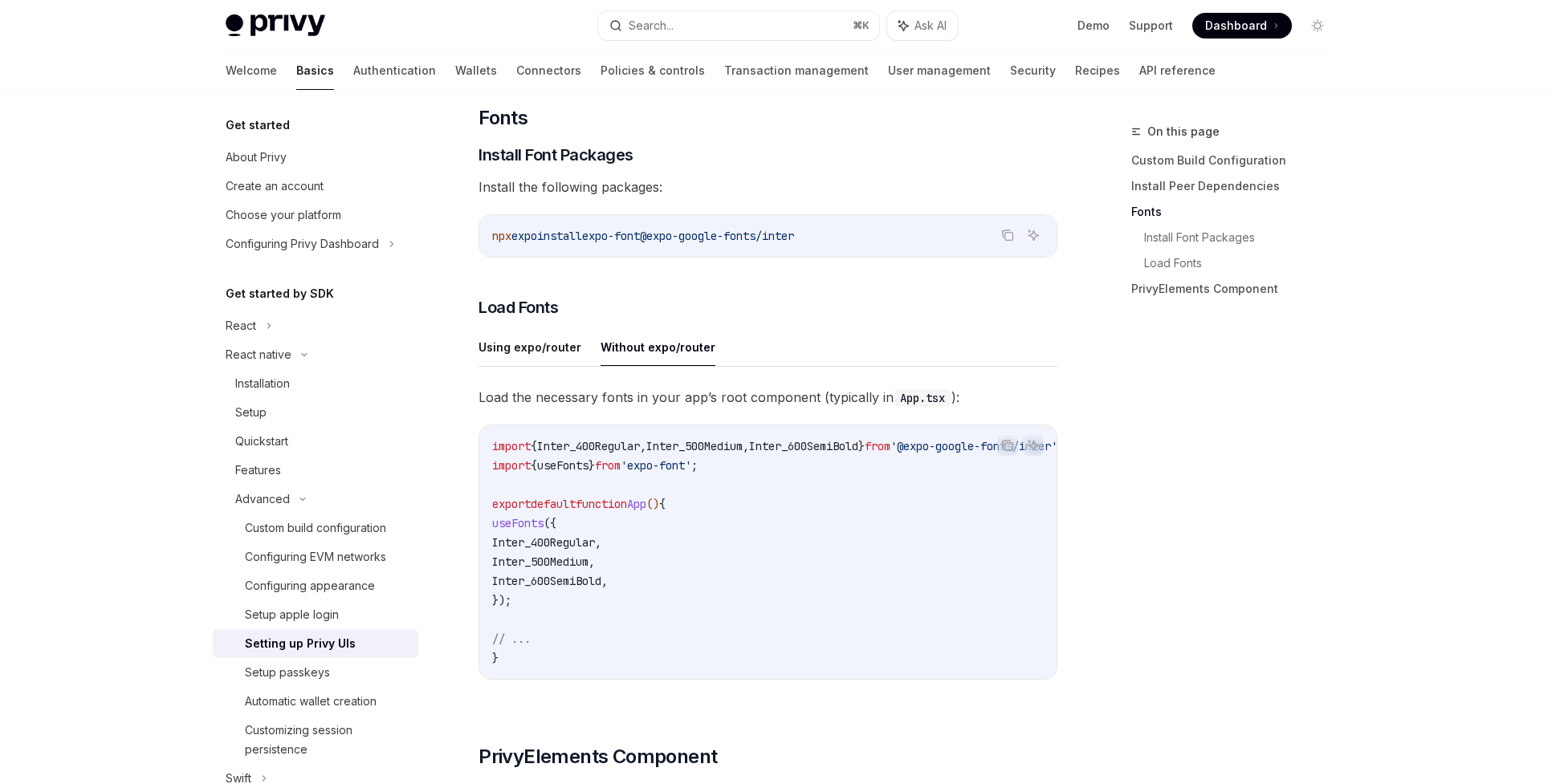
click at [521, 238] on code "npx expo install expo-font @expo-google-fonts/inter" at bounding box center [768, 235] width 552 height 19
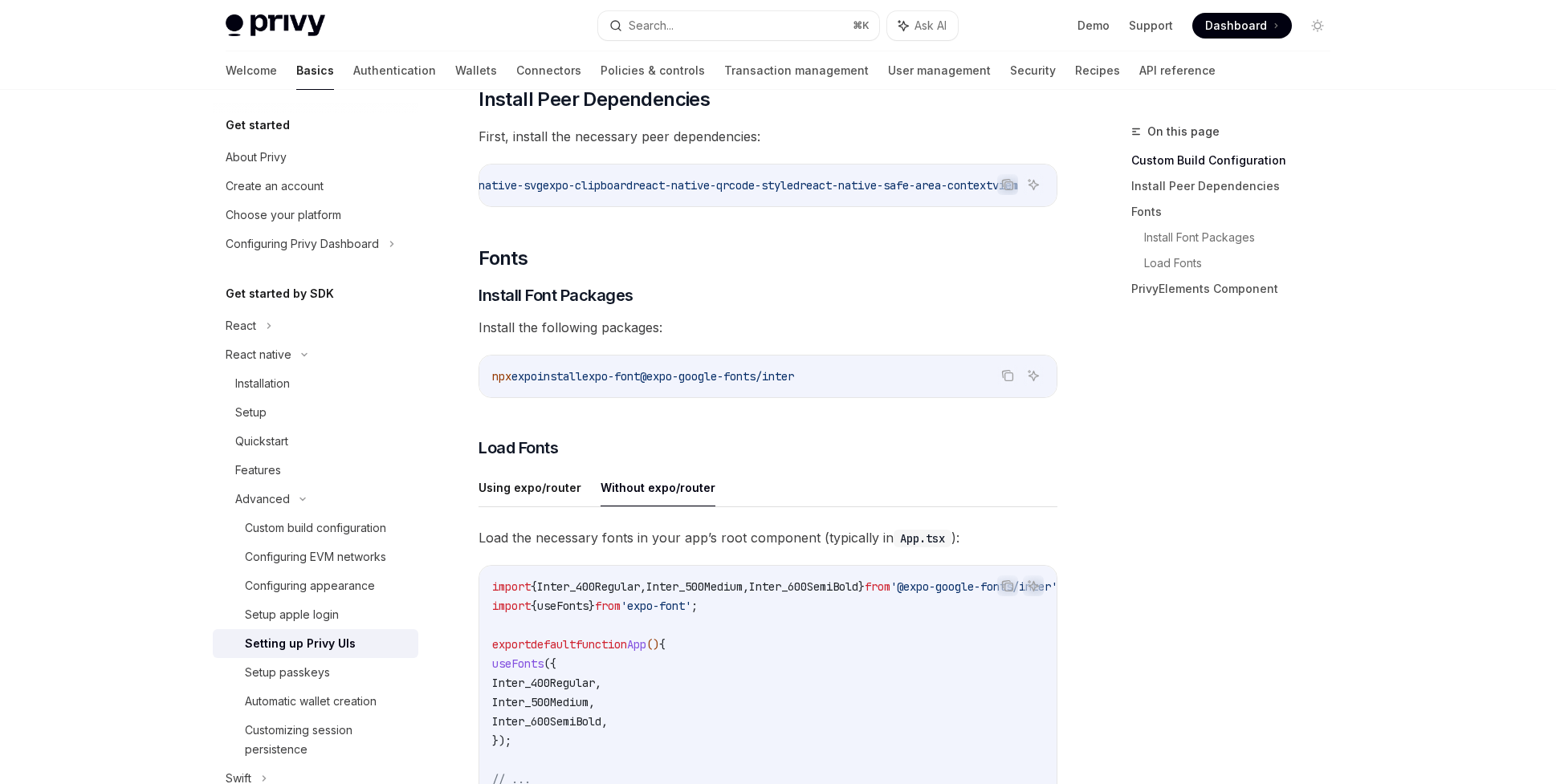
scroll to position [197, 0]
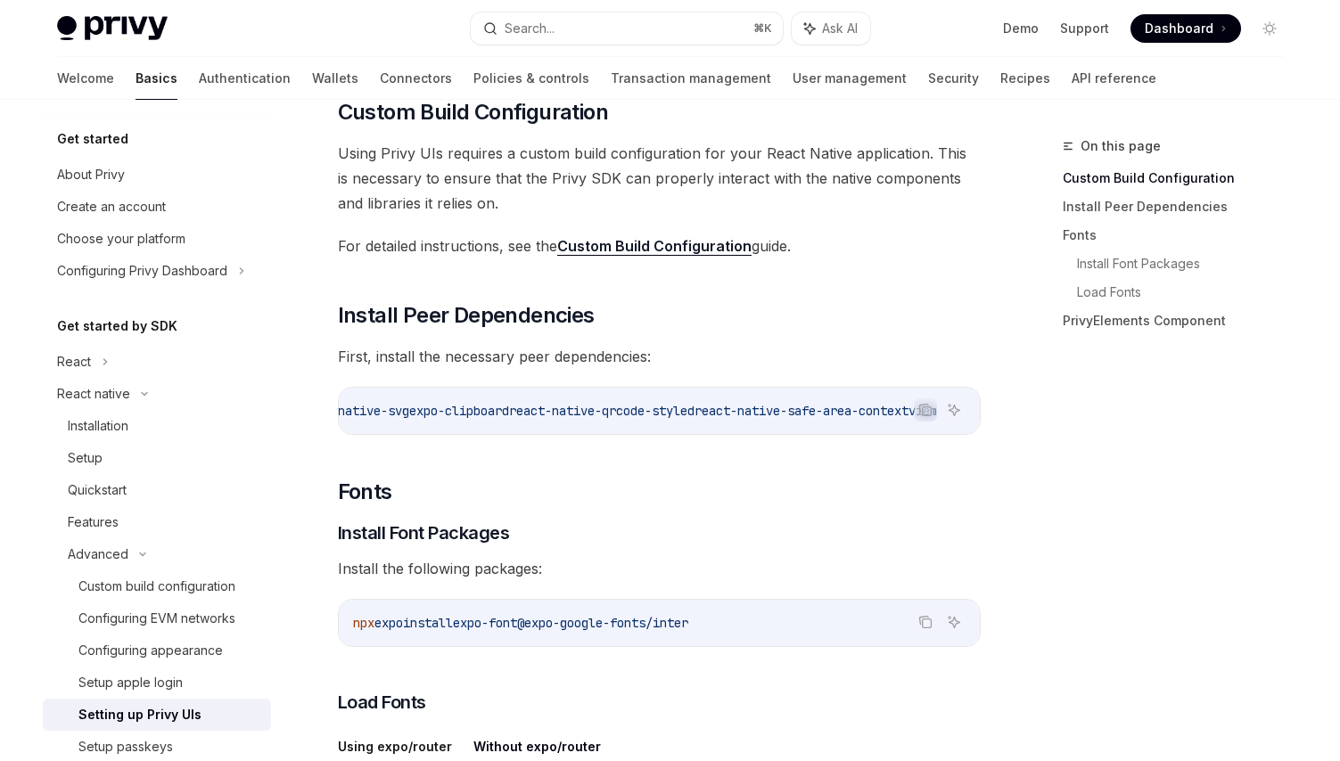
type textarea "*"
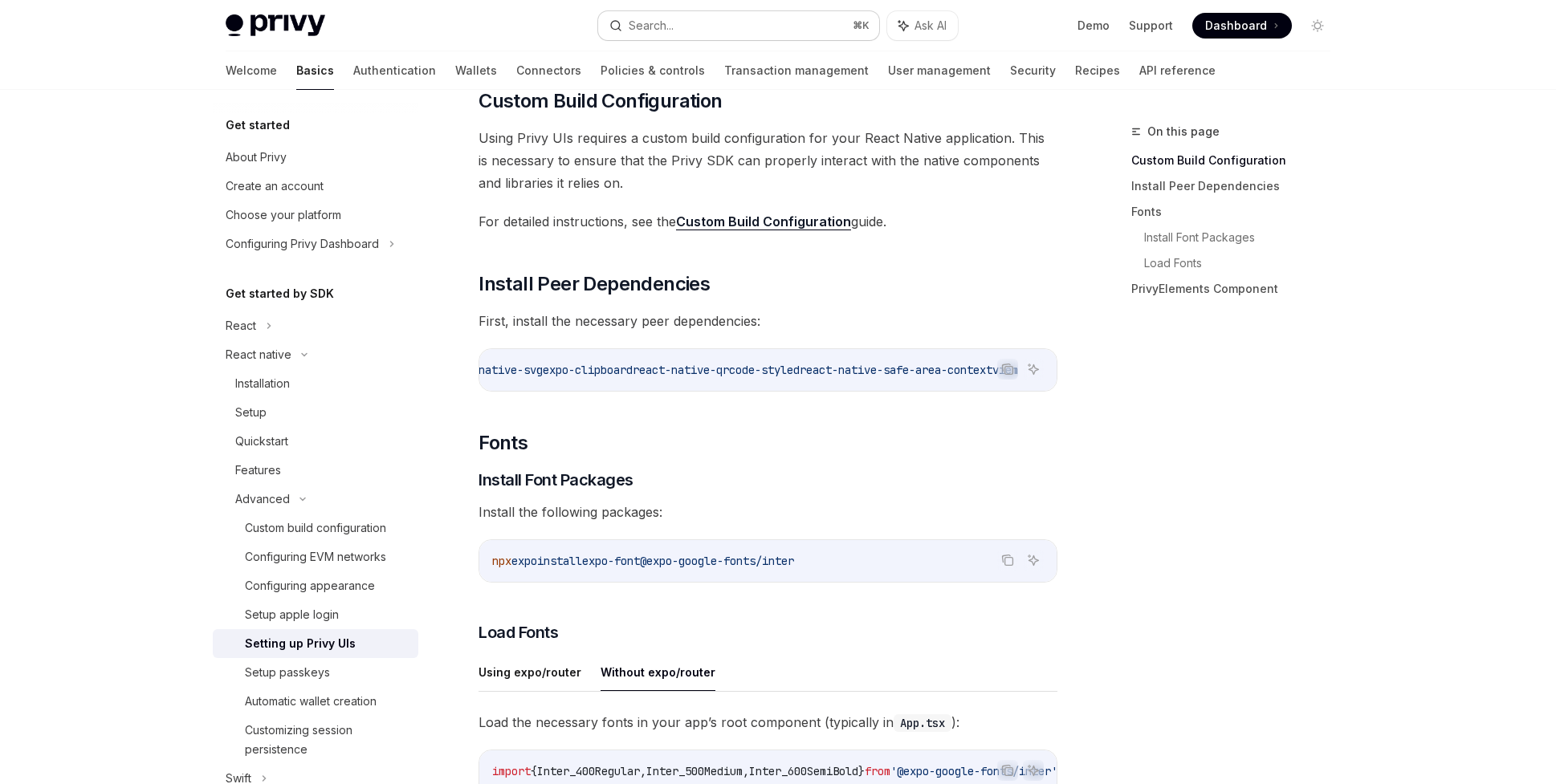
click at [676, 26] on button "Search... ⌘ K" at bounding box center [738, 25] width 281 height 29
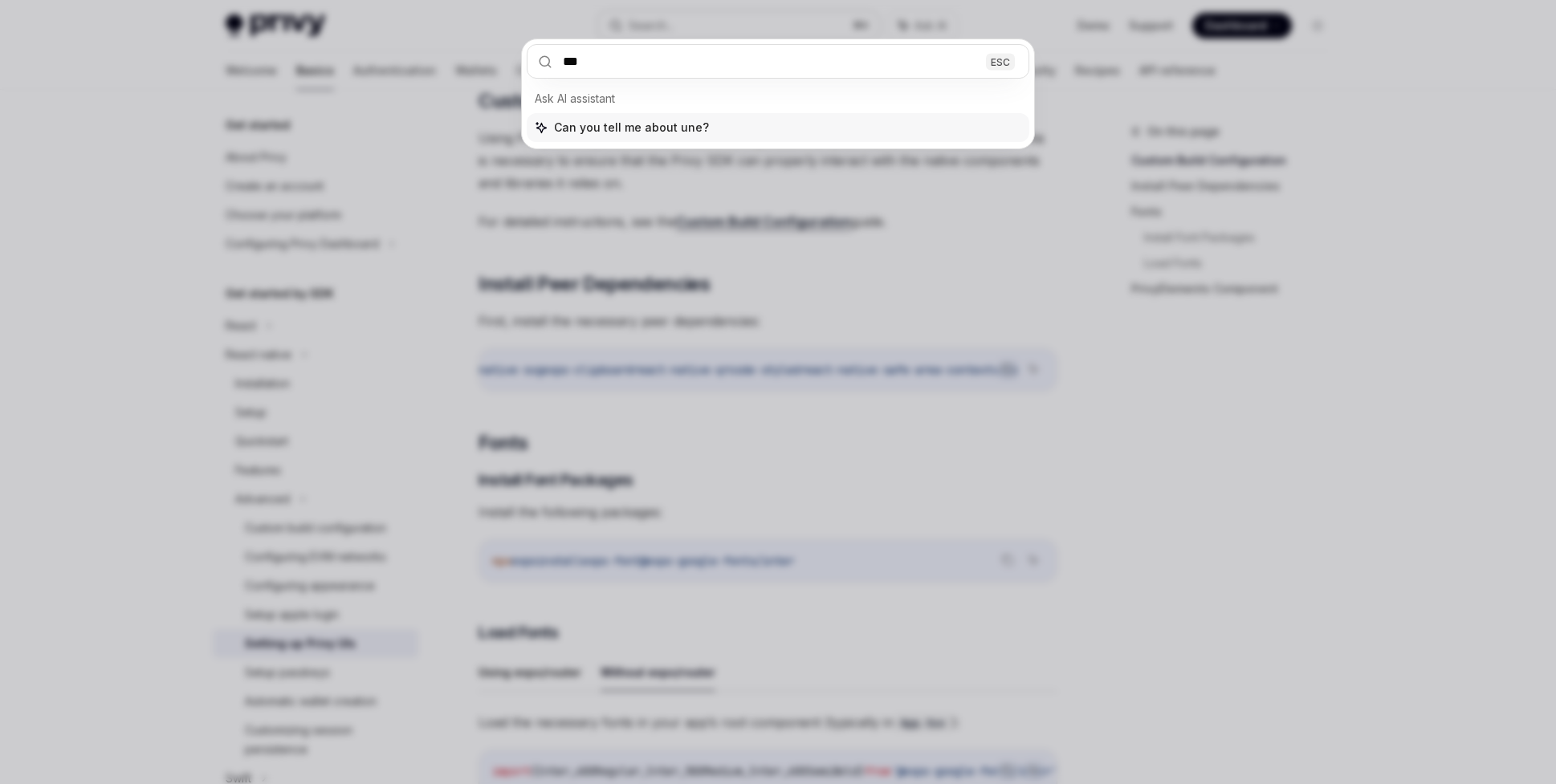
type input "****"
